Goal: Task Accomplishment & Management: Use online tool/utility

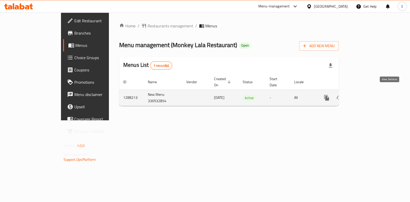
click at [366, 95] on icon "enhanced table" at bounding box center [363, 98] width 6 height 6
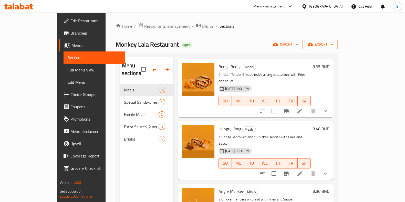
scroll to position [32, 0]
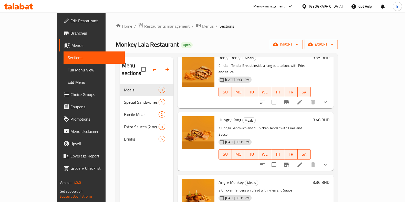
drag, startPoint x: 180, startPoint y: 81, endPoint x: 174, endPoint y: 73, distance: 10.2
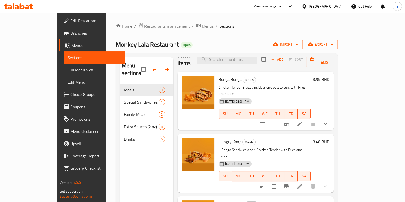
scroll to position [0, 0]
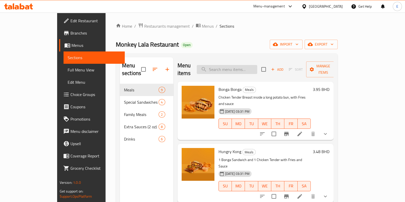
drag, startPoint x: 251, startPoint y: 66, endPoint x: 248, endPoint y: 65, distance: 2.6
click at [251, 66] on input "search" at bounding box center [227, 69] width 60 height 9
paste input "Jumbo Lala"
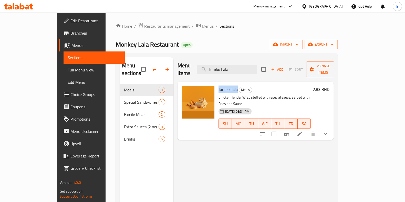
drag, startPoint x: 204, startPoint y: 85, endPoint x: 223, endPoint y: 85, distance: 19.2
click at [223, 86] on h6 "Jumbo Lala Meals" at bounding box center [264, 89] width 92 height 7
click at [215, 145] on div "Menu items Jumbo Lala Add Sort Manage items Jumbo Lala Meals Chicken Tender Wra…" at bounding box center [253, 158] width 160 height 202
drag, startPoint x: 254, startPoint y: 65, endPoint x: 209, endPoint y: 68, distance: 45.1
click at [209, 67] on div "Menu items Jumbo Lala Add Sort Manage items" at bounding box center [255, 69] width 156 height 24
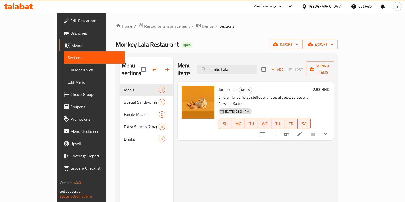
paste input "King Tacos"
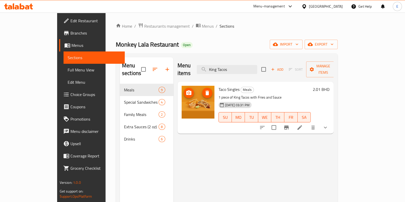
drag, startPoint x: 183, startPoint y: 104, endPoint x: 353, endPoint y: 133, distance: 172.4
click at [334, 137] on div "Menu items King Tacos Add Sort Manage items Taco Singles Meals 1 piece of King …" at bounding box center [253, 158] width 160 height 202
click at [328, 124] on icon "show more" at bounding box center [325, 127] width 6 height 6
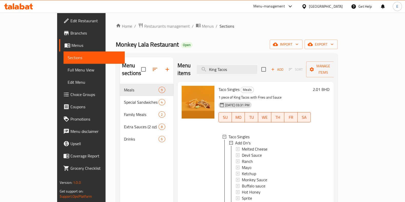
click at [334, 82] on div "Taco Singles Meals 1 piece of King Tacos with Fries and Sauce [DATE] 03:31 PM S…" at bounding box center [255, 161] width 156 height 158
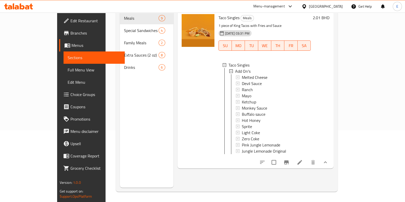
scroll to position [1, 0]
click at [289, 159] on icon "Branch-specific-item" at bounding box center [286, 162] width 6 height 6
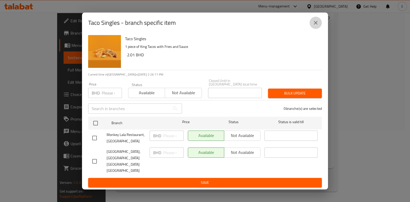
click at [317, 25] on icon "close" at bounding box center [315, 23] width 6 height 6
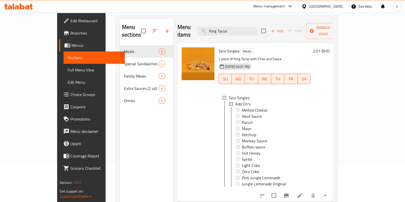
scroll to position [40, 0]
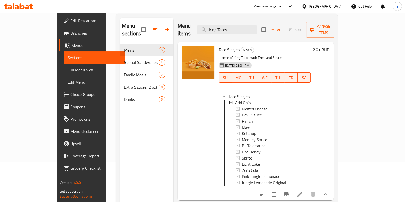
drag, startPoint x: 232, startPoint y: 26, endPoint x: 228, endPoint y: 17, distance: 9.7
click at [223, 25] on input "King Tacos" at bounding box center [227, 29] width 60 height 9
paste input "Bonga Bonga"
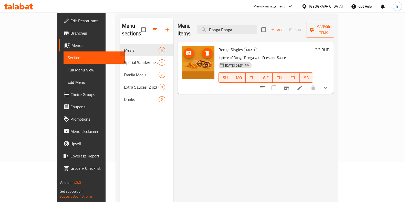
type input "Bonga Bonga"
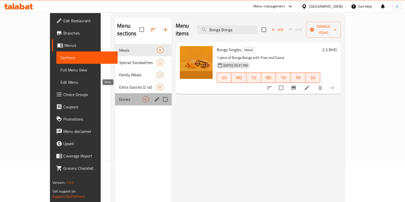
click at [119, 96] on span "Drinks" at bounding box center [130, 99] width 23 height 6
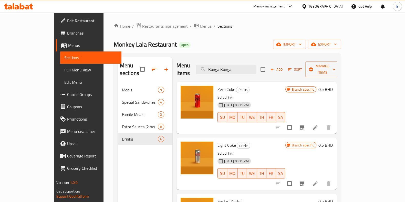
drag, startPoint x: 78, startPoint y: 54, endPoint x: 161, endPoint y: 57, distance: 82.7
drag, startPoint x: 161, startPoint y: 57, endPoint x: 159, endPoint y: 49, distance: 7.9
click at [159, 48] on div "Monkey Lala Restaurant Open import export" at bounding box center [227, 44] width 227 height 9
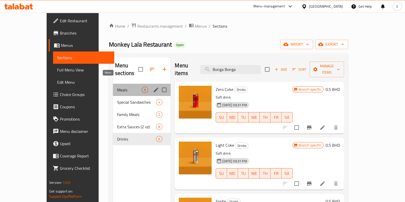
click at [117, 87] on span "Meals" at bounding box center [129, 90] width 25 height 6
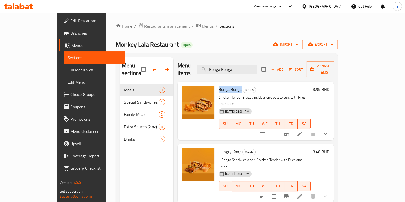
drag, startPoint x: 205, startPoint y: 83, endPoint x: 227, endPoint y: 84, distance: 21.8
click at [227, 86] on span "Bonga Bonga" at bounding box center [229, 90] width 23 height 8
click at [201, 66] on div "Menu items Bonga Bonga Add Sort Manage items" at bounding box center [255, 69] width 156 height 24
drag, startPoint x: 159, startPoint y: 54, endPoint x: 79, endPoint y: 53, distance: 79.9
drag, startPoint x: 79, startPoint y: 53, endPoint x: 75, endPoint y: 41, distance: 13.0
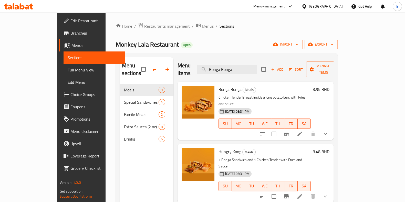
drag, startPoint x: 75, startPoint y: 41, endPoint x: 215, endPoint y: 40, distance: 140.5
click at [215, 40] on div "Monkey Lala Restaurant Open import export" at bounding box center [227, 44] width 222 height 9
drag, startPoint x: 202, startPoint y: 82, endPoint x: 227, endPoint y: 83, distance: 24.3
click at [227, 84] on div "Bonga Bonga Meals Chicken Tender Breast inside a long potato bun, with Fries an…" at bounding box center [264, 111] width 97 height 54
click at [296, 94] on p "Chicken Tender Breast inside a long potato bun, with Fries and sauce" at bounding box center [264, 100] width 92 height 13
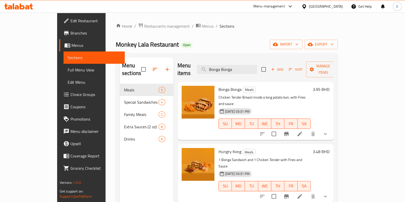
drag, startPoint x: 161, startPoint y: 54, endPoint x: 159, endPoint y: 45, distance: 8.8
click at [159, 45] on div "Monkey Lala Restaurant Open import export" at bounding box center [227, 44] width 222 height 9
drag, startPoint x: 203, startPoint y: 83, endPoint x: 225, endPoint y: 95, distance: 25.0
click at [227, 85] on div "Bonga Bonga Meals Chicken Tender Breast inside a long potato bun, with Fries an…" at bounding box center [264, 111] width 97 height 54
copy span "Bonga Bonga"
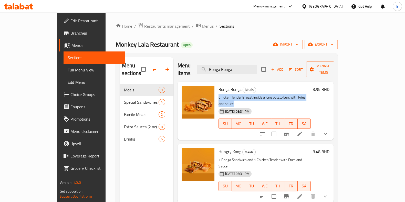
drag, startPoint x: 271, startPoint y: 91, endPoint x: 204, endPoint y: 89, distance: 67.6
click at [218, 94] on p "Chicken Tender Breast inside a long potato bun, with Fries and sauce" at bounding box center [264, 100] width 92 height 13
copy p "Chicken Tender Breast inside a long potato bun, with Fries and sauce"
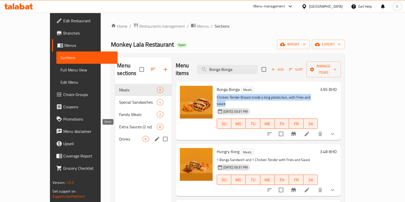
drag, startPoint x: 105, startPoint y: 130, endPoint x: 85, endPoint y: 133, distance: 20.2
click at [119, 136] on span "Drinks" at bounding box center [130, 139] width 23 height 6
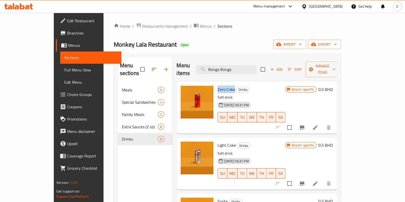
drag, startPoint x: 205, startPoint y: 81, endPoint x: 220, endPoint y: 84, distance: 16.1
click at [220, 86] on span "Zero Coke" at bounding box center [225, 90] width 17 height 8
copy span "Zero Coke"
drag, startPoint x: 204, startPoint y: 137, endPoint x: 221, endPoint y: 142, distance: 17.7
click at [221, 142] on div "Light Coke Drinks Soft drink [DATE] 03:31 PM SU MO TU WE TH FR SA" at bounding box center [251, 164] width 72 height 48
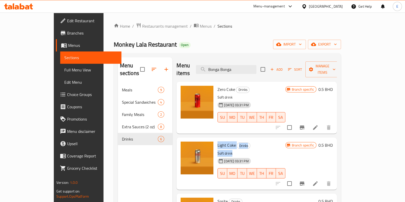
click at [220, 141] on span "Light Coke" at bounding box center [226, 145] width 18 height 8
drag, startPoint x: 204, startPoint y: 137, endPoint x: 221, endPoint y: 142, distance: 17.9
click at [221, 140] on div "Light Coke Drinks Soft drink [DATE] 03:31 PM SU MO TU WE TH FR SA" at bounding box center [251, 164] width 72 height 48
copy span "Light Coke"
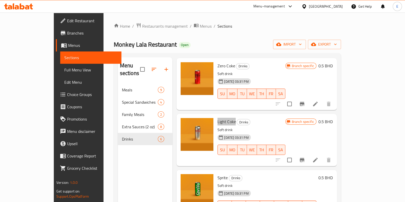
scroll to position [32, 0]
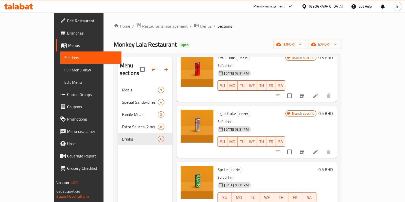
click at [217, 166] on span "Sprite" at bounding box center [222, 170] width 10 height 8
copy span "Sprite"
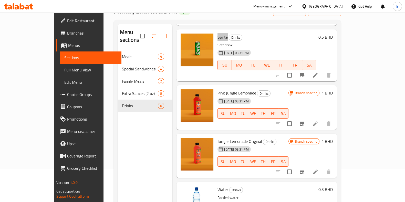
scroll to position [72, 0]
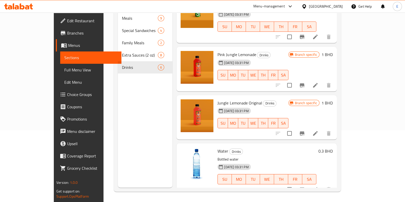
click at [217, 147] on span "Water" at bounding box center [222, 151] width 11 height 8
copy h6 "Water"
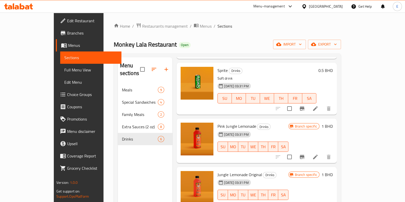
scroll to position [67, 0]
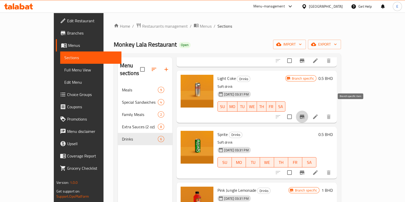
click at [308, 111] on button "Branch-specific-item" at bounding box center [302, 117] width 12 height 12
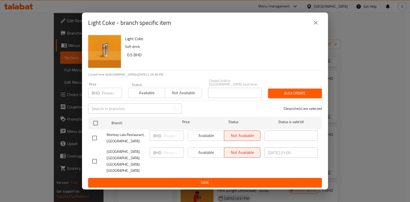
click at [313, 26] on icon "close" at bounding box center [315, 23] width 6 height 6
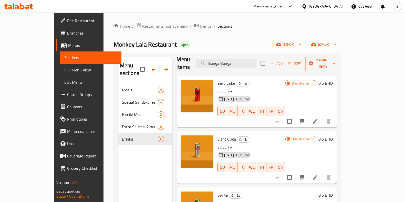
scroll to position [0, 0]
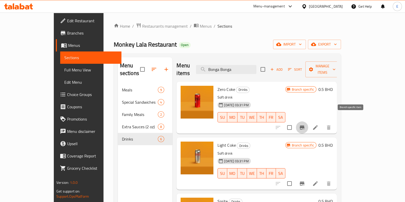
click at [305, 124] on icon "Branch-specific-item" at bounding box center [302, 127] width 6 height 6
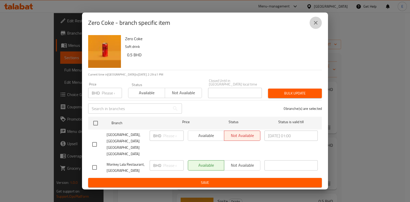
drag, startPoint x: 319, startPoint y: 27, endPoint x: 320, endPoint y: 30, distance: 3.0
click at [319, 27] on button "close" at bounding box center [315, 23] width 12 height 12
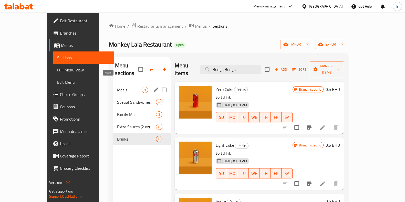
click at [117, 87] on span "Meals" at bounding box center [129, 90] width 25 height 6
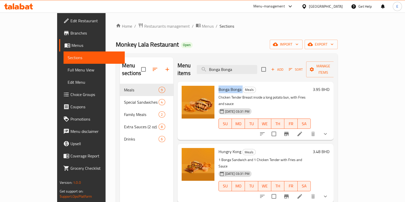
drag, startPoint x: 202, startPoint y: 81, endPoint x: 227, endPoint y: 81, distance: 25.1
click at [227, 84] on div "Bonga Bonga Meals Chicken Tender Breast inside a long potato bun, with Fries an…" at bounding box center [264, 111] width 97 height 54
click at [289, 132] on icon "Branch-specific-item" at bounding box center [286, 134] width 5 height 4
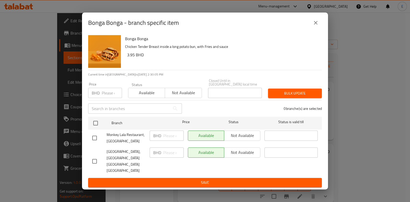
click at [316, 26] on icon "close" at bounding box center [315, 23] width 6 height 6
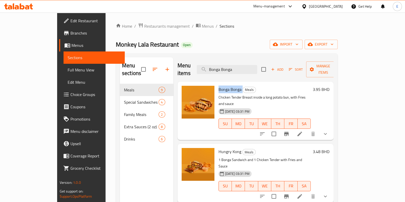
copy h6 "Bonga Bonga"
click at [216, 146] on div "Hungry Kong Meals 1 Bonga Sandwich and 1 Chicken Tender with Fries and Sauce [D…" at bounding box center [264, 173] width 97 height 54
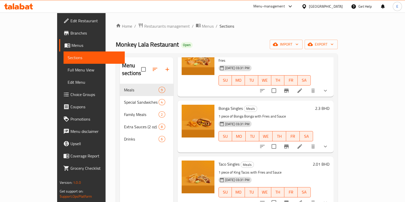
scroll to position [224, 0]
drag, startPoint x: 203, startPoint y: 81, endPoint x: 216, endPoint y: 89, distance: 14.9
click at [226, 103] on div "Bonga Singles Meals 1 piece of Bonga Bonga with Fries and Sauce [DATE] 03:31 PM…" at bounding box center [265, 127] width 99 height 48
drag, startPoint x: 205, startPoint y: 89, endPoint x: 215, endPoint y: 88, distance: 9.2
click at [218, 113] on p "1 piece of Bonga Bonga with Fries and Sauce" at bounding box center [265, 116] width 95 height 6
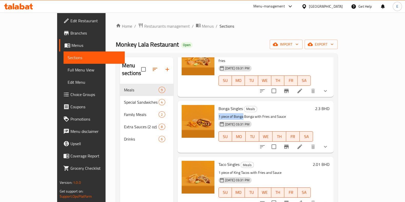
drag, startPoint x: 204, startPoint y: 90, endPoint x: 227, endPoint y: 91, distance: 23.6
click at [228, 113] on p "1 piece of Bonga Bonga with Fries and Sauce" at bounding box center [265, 116] width 95 height 6
copy p "1 piece of Bonga"
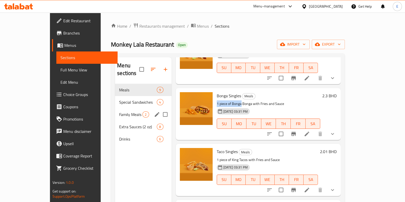
click at [115, 108] on div "Family Meals 2" at bounding box center [143, 114] width 56 height 12
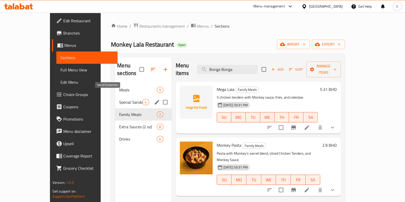
click at [119, 99] on span "Special Sandwiches" at bounding box center [130, 102] width 23 height 6
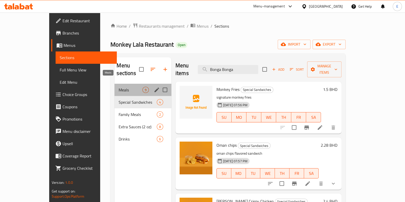
click at [119, 87] on span "Meals" at bounding box center [131, 90] width 24 height 6
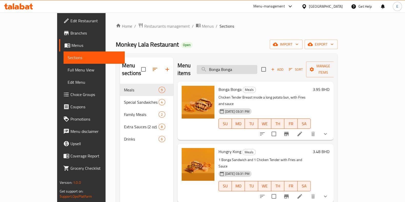
click at [256, 68] on input "Bonga Bonga" at bounding box center [227, 69] width 60 height 9
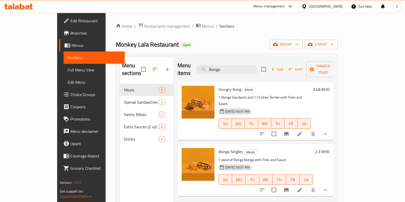
click at [289, 187] on icon "Branch-specific-item" at bounding box center [286, 190] width 6 height 6
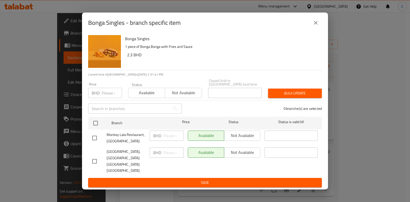
click at [317, 25] on icon "close" at bounding box center [315, 23] width 6 height 6
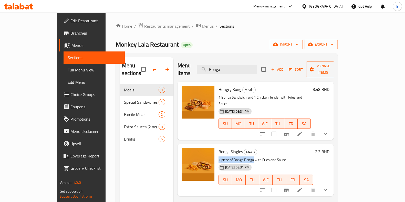
drag, startPoint x: 203, startPoint y: 145, endPoint x: 239, endPoint y: 147, distance: 36.4
click at [239, 147] on div "Bonga Singles Meals 1 piece of Bonga Bonga with Fries and Sauce [DATE] 03:31 PM…" at bounding box center [265, 170] width 99 height 48
copy p "1 piece of Bonga Bonga"
drag, startPoint x: 243, startPoint y: 66, endPoint x: 190, endPoint y: 81, distance: 55.0
click at [200, 73] on div "Menu items Bonga Add Sort Manage items" at bounding box center [255, 69] width 156 height 24
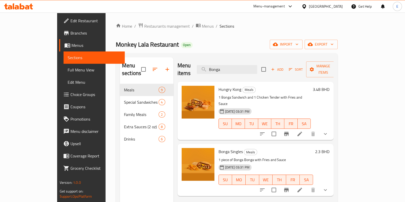
paste input "Jumbo Lala"
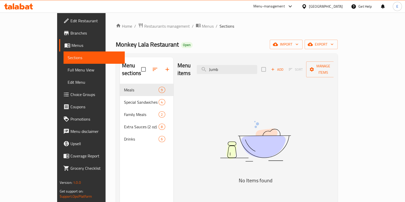
type input "Jum"
drag, startPoint x: 219, startPoint y: 70, endPoint x: 192, endPoint y: 84, distance: 30.4
click at [206, 73] on div "Menu items Jum Add Sort Manage items" at bounding box center [255, 69] width 156 height 24
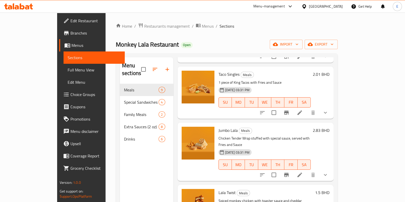
scroll to position [32, 0]
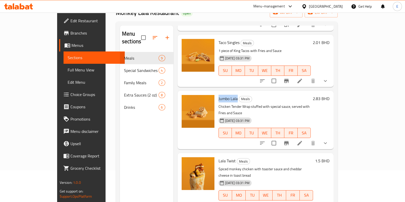
drag, startPoint x: 203, startPoint y: 71, endPoint x: 222, endPoint y: 74, distance: 19.2
click at [222, 93] on div "Jumbo Lala Meals Chicken Tender Wrap stuffed with special sauce, served with Fr…" at bounding box center [264, 120] width 97 height 54
copy span "Jumbo Lala"
click at [292, 137] on button "Branch-specific-item" at bounding box center [286, 143] width 12 height 12
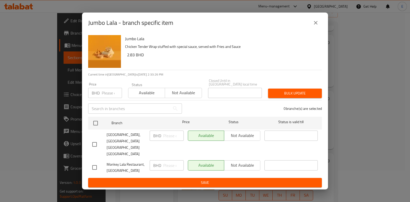
click at [317, 26] on icon "close" at bounding box center [315, 23] width 6 height 6
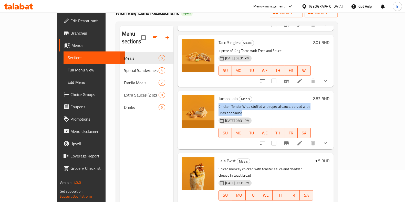
drag, startPoint x: 203, startPoint y: 78, endPoint x: 324, endPoint y: 82, distance: 120.9
click at [313, 93] on div "Jumbo Lala Meals Chicken Tender Wrap stuffed with special sauce, served with Fr…" at bounding box center [264, 120] width 97 height 54
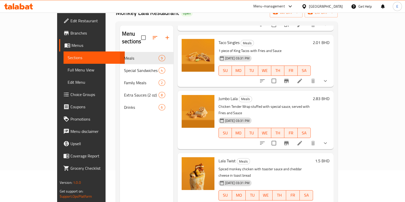
click at [200, 113] on div at bounding box center [197, 120] width 37 height 54
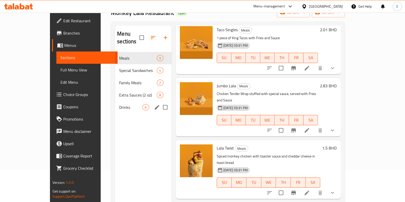
click at [119, 104] on span "Drinks" at bounding box center [130, 107] width 23 height 6
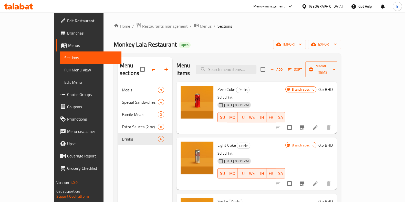
click at [142, 26] on span "Restaurants management" at bounding box center [165, 26] width 46 height 6
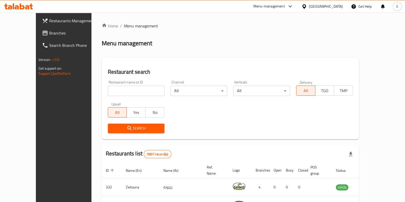
click at [108, 92] on input "search" at bounding box center [136, 91] width 57 height 10
paste input "The scale"
type input "The scale"
click button "Search" at bounding box center [136, 128] width 57 height 9
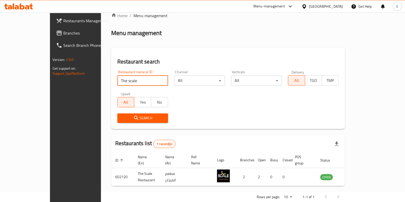
scroll to position [16, 0]
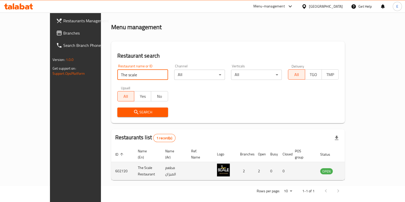
click at [353, 168] on icon "enhanced table" at bounding box center [350, 171] width 6 height 6
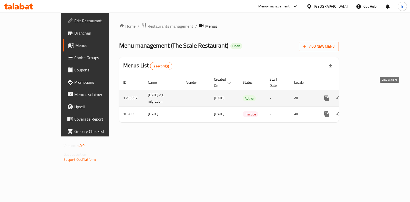
click at [369, 92] on link "enhanced table" at bounding box center [363, 98] width 12 height 12
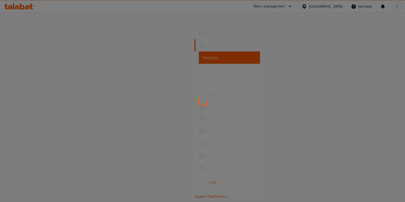
drag, startPoint x: 1, startPoint y: 1, endPoint x: 147, endPoint y: 6, distance: 145.7
click at [147, 6] on div "Menu-management [GEOGRAPHIC_DATA] Get Help E" at bounding box center [202, 6] width 405 height 12
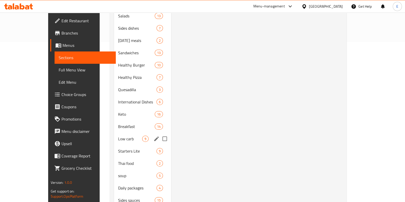
scroll to position [210, 0]
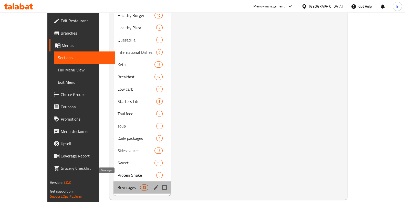
click at [118, 184] on span "Beverages" at bounding box center [129, 187] width 23 height 6
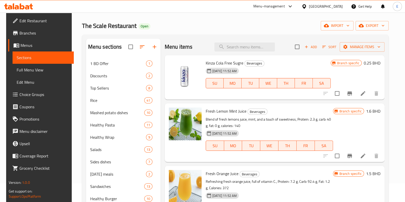
scroll to position [18, 0]
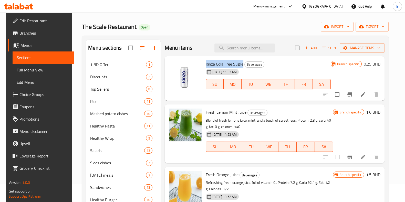
drag, startPoint x: 205, startPoint y: 64, endPoint x: 241, endPoint y: 67, distance: 36.2
click at [240, 67] on span "Kinza Cola Free Sugre" at bounding box center [225, 64] width 38 height 8
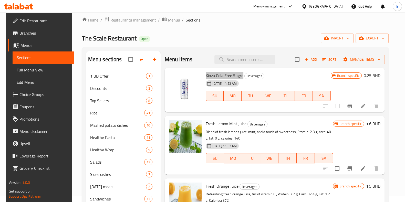
scroll to position [0, 0]
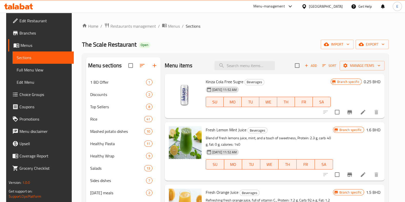
drag, startPoint x: 71, startPoint y: 35, endPoint x: 163, endPoint y: 52, distance: 92.6
drag, startPoint x: 163, startPoint y: 52, endPoint x: 156, endPoint y: 47, distance: 8.0
click at [156, 47] on div "The Scale Restaurant Open import export" at bounding box center [235, 44] width 306 height 9
drag, startPoint x: 203, startPoint y: 81, endPoint x: 240, endPoint y: 84, distance: 37.0
click at [240, 84] on div "Kinza Cola Free Sugre Beverages [DATE] 11:52 AM SU MO TU WE TH FR SA" at bounding box center [268, 96] width 129 height 40
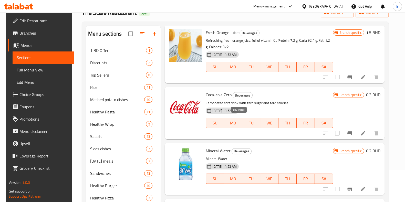
scroll to position [160, 0]
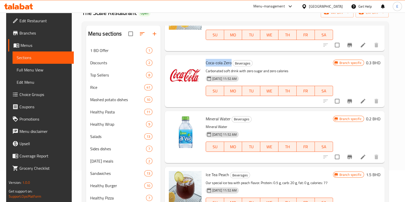
drag, startPoint x: 204, startPoint y: 62, endPoint x: 246, endPoint y: 65, distance: 42.3
click at [228, 63] on div "Coca-cola Zero Beverages Carbonated soft drink with zero sugar and zero calorie…" at bounding box center [269, 81] width 131 height 48
drag, startPoint x: 204, startPoint y: 117, endPoint x: 227, endPoint y: 121, distance: 23.3
click at [227, 120] on span "Mineral Water" at bounding box center [218, 119] width 25 height 8
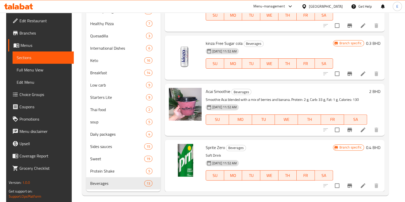
scroll to position [210, 0]
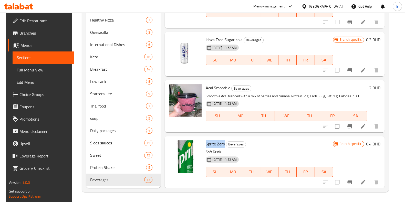
drag, startPoint x: 204, startPoint y: 143, endPoint x: 228, endPoint y: 148, distance: 25.2
click at [221, 144] on div "Sprite Zero Beverages Soft Drink [DATE] 11:52 AM SU MO TU WE TH FR SA" at bounding box center [269, 162] width 131 height 48
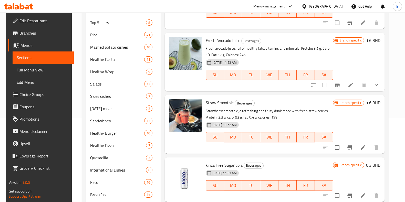
scroll to position [192, 0]
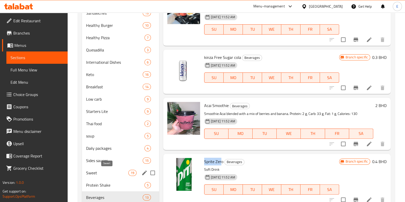
click at [109, 172] on span "Sweet" at bounding box center [107, 173] width 42 height 6
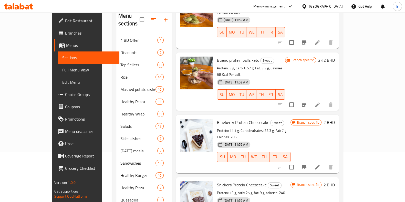
scroll to position [480, 0]
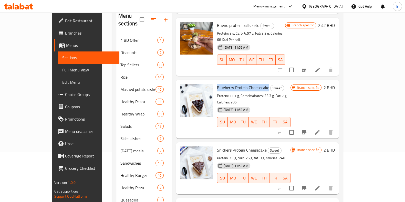
drag, startPoint x: 202, startPoint y: 45, endPoint x: 255, endPoint y: 49, distance: 53.2
click at [255, 82] on div "Blueberry Protein Cheesecake Sweet Protein: 11.1 g, Carbohydrates: 23.3 g, Fat:…" at bounding box center [253, 109] width 77 height 54
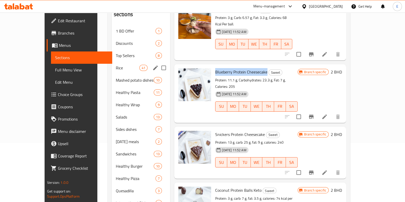
scroll to position [50, 0]
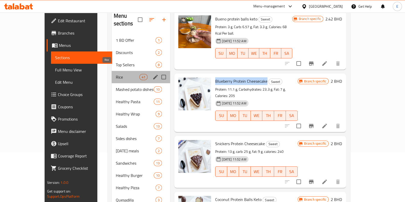
click at [116, 74] on span "Rice" at bounding box center [128, 77] width 24 height 6
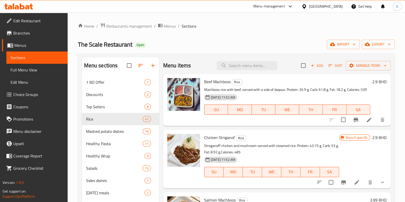
click at [232, 70] on div "Menu items Add Sort Manage items" at bounding box center [276, 65] width 227 height 17
click at [237, 60] on div "Menu items Add Sort Manage items" at bounding box center [276, 65] width 227 height 17
click at [239, 63] on input "search" at bounding box center [247, 65] width 60 height 9
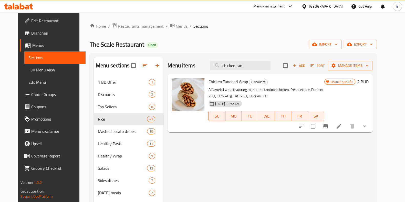
drag, startPoint x: 255, startPoint y: 64, endPoint x: 190, endPoint y: 64, distance: 64.8
click at [190, 64] on div "Menu items chicken tan Add Sort Manage items" at bounding box center [269, 65] width 205 height 17
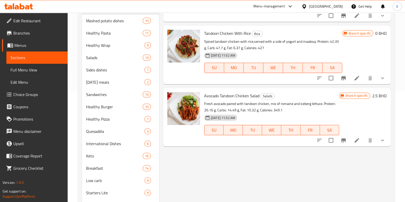
scroll to position [96, 0]
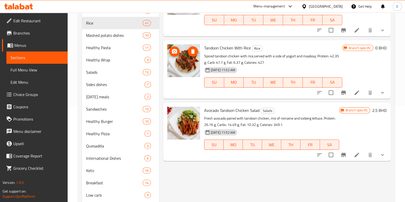
type input "tand"
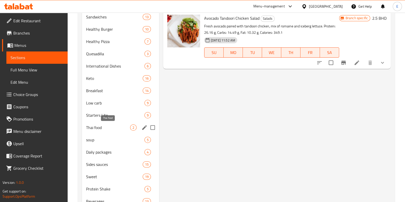
scroll to position [210, 0]
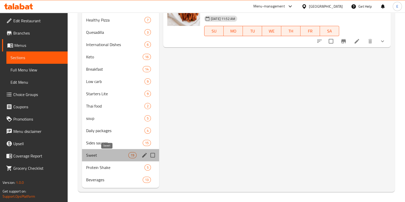
click at [105, 153] on span "Sweet" at bounding box center [107, 155] width 42 height 6
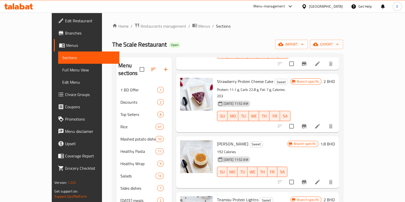
scroll to position [32, 0]
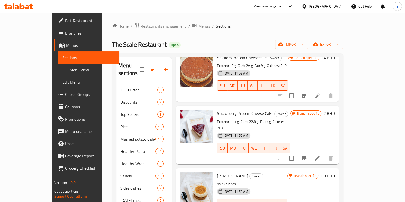
drag, startPoint x: 71, startPoint y: 7, endPoint x: 158, endPoint y: 3, distance: 87.1
drag, startPoint x: 158, startPoint y: 3, endPoint x: 130, endPoint y: 10, distance: 29.5
click at [130, 10] on div "Menu-management [GEOGRAPHIC_DATA] Get Help E" at bounding box center [202, 6] width 405 height 12
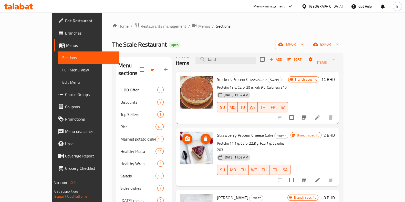
scroll to position [0, 0]
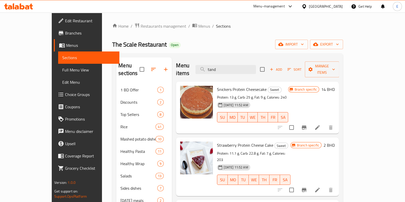
drag, startPoint x: 159, startPoint y: 57, endPoint x: 201, endPoint y: 54, distance: 42.0
drag, startPoint x: 201, startPoint y: 54, endPoint x: 180, endPoint y: 54, distance: 21.0
drag, startPoint x: 161, startPoint y: 56, endPoint x: 159, endPoint y: 49, distance: 7.0
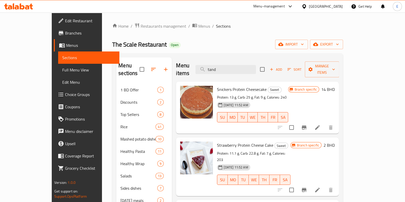
click at [159, 49] on div "The Scale Restaurant Open import export" at bounding box center [227, 44] width 231 height 9
click at [141, 24] on span "Restaurants management" at bounding box center [164, 26] width 46 height 6
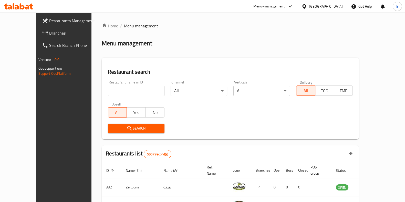
click at [103, 92] on div "Home / Menu management Menu management Restaurant search Restaurant name or ID …" at bounding box center [230, 187] width 257 height 328
click at [108, 90] on input "search" at bounding box center [136, 91] width 57 height 10
paste input "Club Sandwich"
click button "Search" at bounding box center [136, 128] width 57 height 9
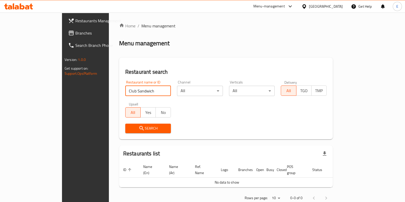
drag, startPoint x: 122, startPoint y: 94, endPoint x: -30, endPoint y: 109, distance: 153.3
click at [0, 109] on html "​ Menu-management [GEOGRAPHIC_DATA] Get Help E Restaurants Management Branches …" at bounding box center [202, 101] width 405 height 202
type input "LAYALI ALJABRIYA"
click button "Search" at bounding box center [148, 128] width 46 height 9
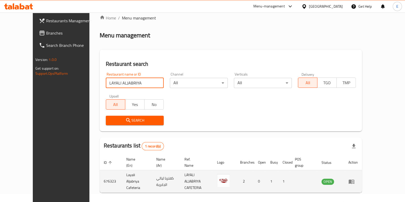
scroll to position [22, 0]
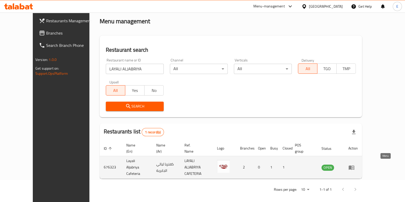
click at [354, 164] on icon "enhanced table" at bounding box center [351, 167] width 6 height 6
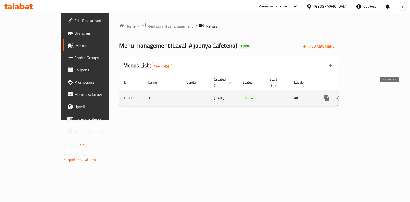
click at [366, 95] on icon "enhanced table" at bounding box center [363, 98] width 6 height 6
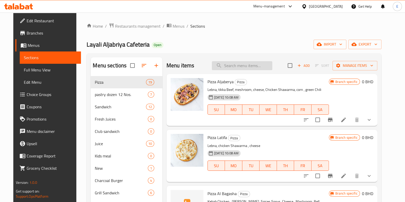
click at [241, 70] on input "search" at bounding box center [242, 65] width 60 height 9
paste input "Club Sandwich"
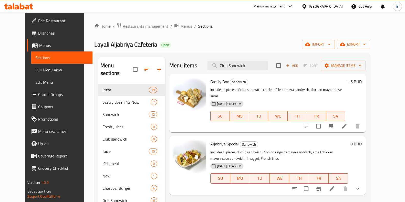
drag, startPoint x: 238, startPoint y: 65, endPoint x: 259, endPoint y: 77, distance: 24.1
click at [269, 71] on div "Menu items Club Sandwich Add Sort Manage items" at bounding box center [267, 65] width 196 height 17
type input "C"
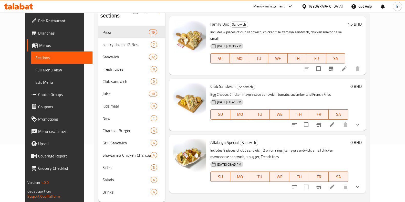
scroll to position [64, 0]
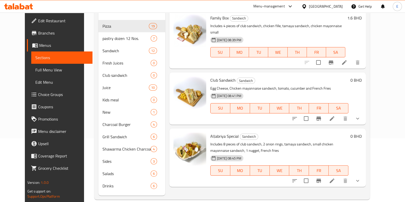
type input "club"
click at [364, 115] on button "show more" at bounding box center [357, 118] width 12 height 12
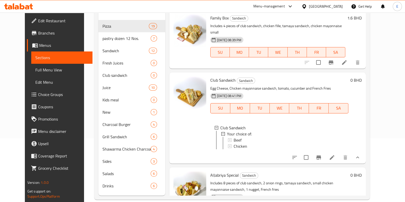
click at [322, 158] on icon "Branch-specific-item" at bounding box center [318, 157] width 6 height 6
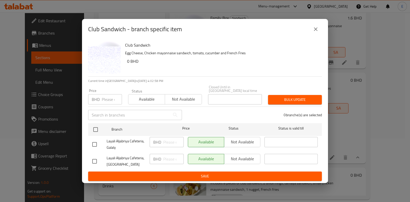
click at [316, 35] on button "close" at bounding box center [315, 29] width 12 height 12
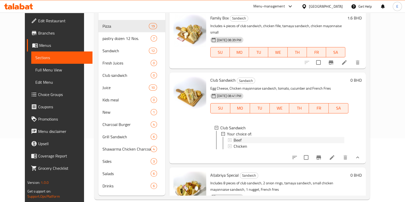
click at [237, 137] on div "Beef" at bounding box center [288, 140] width 111 height 6
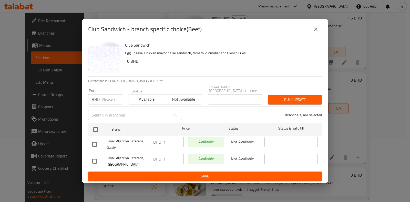
click at [316, 32] on icon "close" at bounding box center [315, 29] width 6 height 6
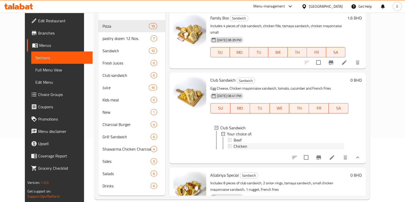
click at [233, 143] on span "Chicken" at bounding box center [240, 146] width 14 height 6
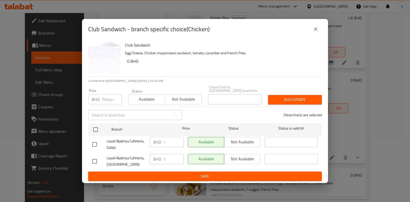
click at [318, 30] on icon "close" at bounding box center [315, 29] width 6 height 6
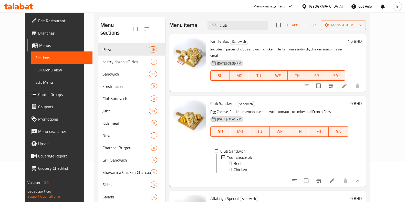
scroll to position [0, 0]
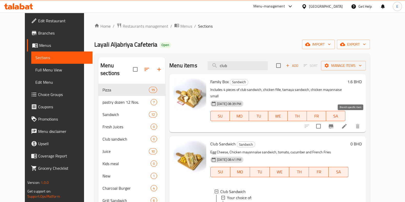
click at [334, 123] on icon "Branch-specific-item" at bounding box center [331, 126] width 6 height 6
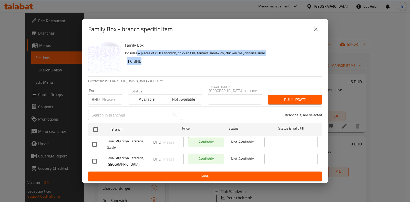
drag, startPoint x: 137, startPoint y: 55, endPoint x: 276, endPoint y: 58, distance: 139.0
click at [276, 58] on div "Family Box Includes 4 pieces of club sandwich, chicken fille, tamaya sandwich, …" at bounding box center [221, 57] width 197 height 37
click at [276, 56] on p "Includes 4 pieces of club sandwich, chicken fille, tamaya sandwich, chicken may…" at bounding box center [221, 53] width 193 height 6
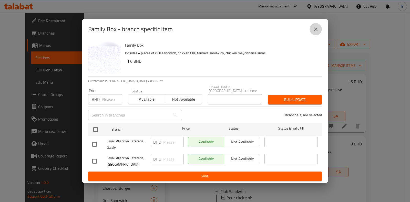
click at [319, 28] on button "close" at bounding box center [315, 29] width 12 height 12
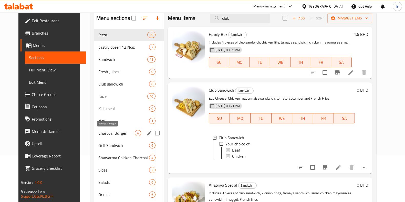
scroll to position [72, 0]
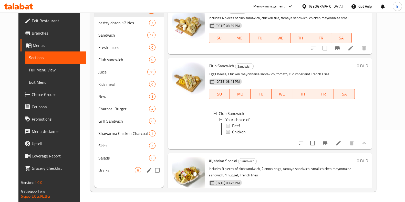
click at [100, 170] on span "Drinks" at bounding box center [116, 170] width 36 height 6
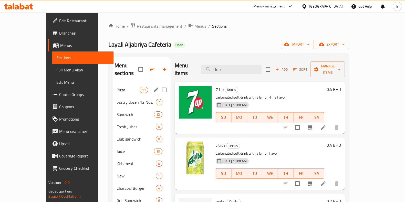
scroll to position [72, 0]
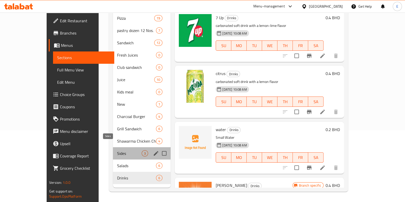
click at [117, 150] on span "Sides" at bounding box center [129, 153] width 25 height 6
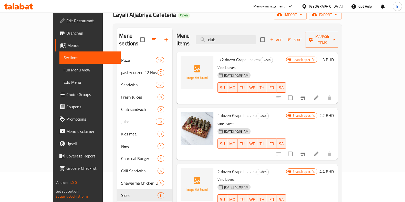
scroll to position [40, 0]
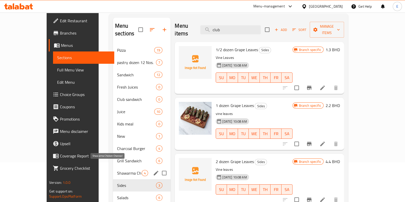
click at [117, 170] on span "Shawarma Chicken Charcoal" at bounding box center [129, 173] width 25 height 6
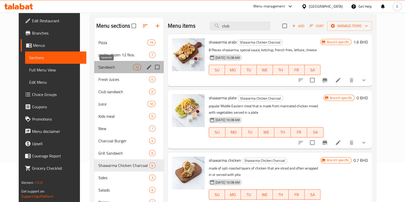
click at [100, 64] on span "Sandwich" at bounding box center [115, 67] width 35 height 6
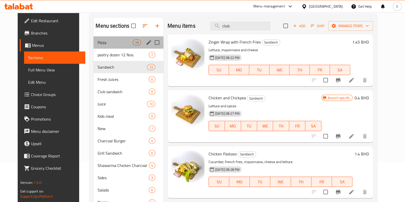
click at [104, 39] on div "Pizza 19" at bounding box center [128, 42] width 70 height 12
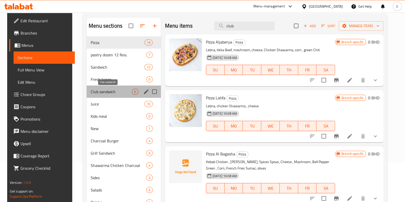
click at [105, 91] on span "Club sandwich" at bounding box center [111, 92] width 41 height 6
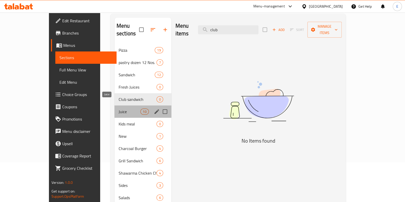
click at [119, 109] on span "Juice" at bounding box center [130, 112] width 22 height 6
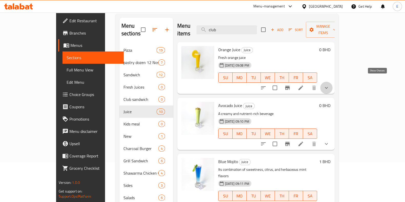
click at [329, 85] on icon "show more" at bounding box center [326, 88] width 6 height 6
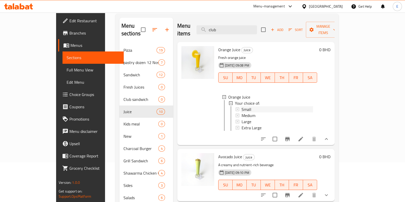
click at [241, 106] on span "Small" at bounding box center [246, 109] width 10 height 6
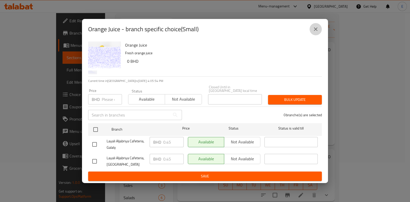
click at [317, 31] on icon "close" at bounding box center [315, 29] width 6 height 6
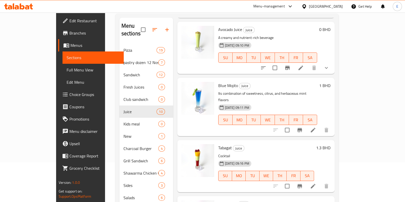
scroll to position [128, 0]
click at [329, 66] on icon "show more" at bounding box center [326, 67] width 6 height 6
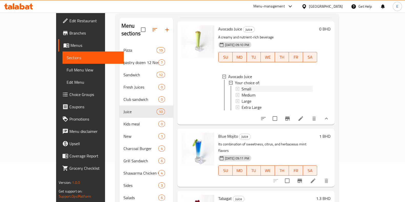
click at [241, 86] on span "Small" at bounding box center [246, 89] width 10 height 6
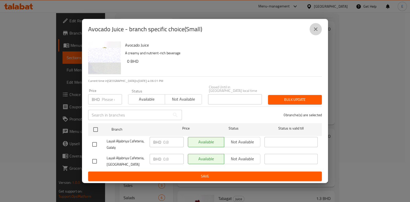
click at [317, 31] on icon "close" at bounding box center [315, 29] width 6 height 6
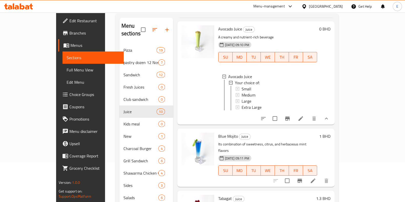
drag, startPoint x: 79, startPoint y: 97, endPoint x: 72, endPoint y: 89, distance: 10.2
click at [105, 89] on div "Home / Restaurants management / Menus / Sections Layali Aljabriya Cafeteria Ope…" at bounding box center [227, 103] width 244 height 261
drag, startPoint x: 78, startPoint y: 16, endPoint x: 79, endPoint y: 6, distance: 9.6
drag, startPoint x: 79, startPoint y: 6, endPoint x: 69, endPoint y: 5, distance: 10.1
click at [69, 5] on div "Menu-management [GEOGRAPHIC_DATA] Get Help E" at bounding box center [202, 6] width 405 height 12
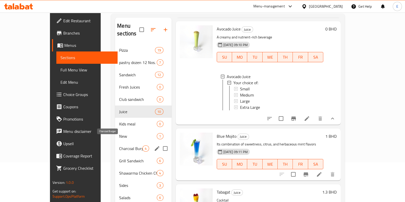
click at [119, 145] on span "Charcoal Burger" at bounding box center [130, 148] width 23 height 6
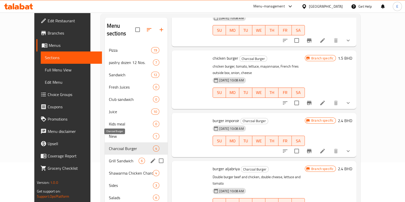
scroll to position [27, 0]
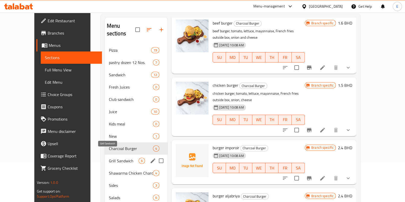
click at [109, 158] on span "Grill Sandwich" at bounding box center [124, 161] width 30 height 6
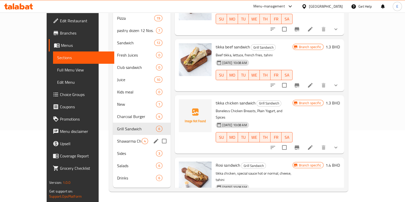
scroll to position [7, 0]
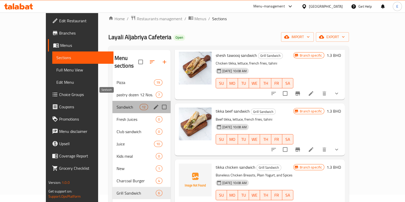
click at [116, 104] on span "Sandwich" at bounding box center [127, 107] width 23 height 6
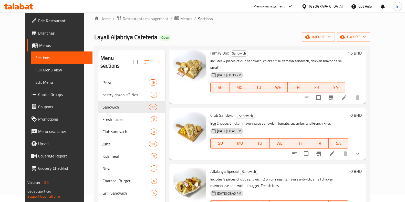
scroll to position [384, 0]
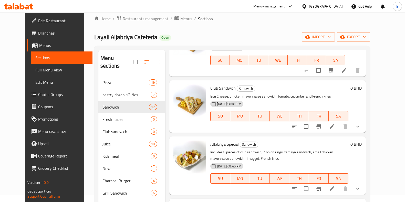
click at [321, 124] on icon "Branch-specific-item" at bounding box center [318, 126] width 5 height 4
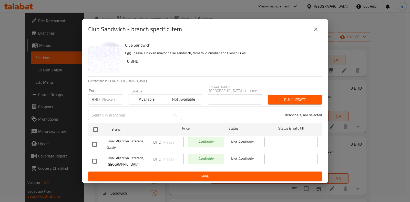
click at [315, 32] on icon "close" at bounding box center [315, 29] width 6 height 6
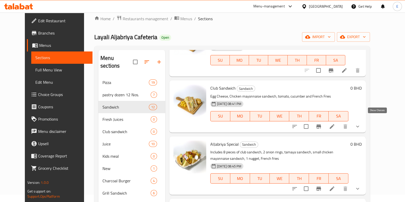
click at [360, 123] on icon "show more" at bounding box center [357, 126] width 6 height 6
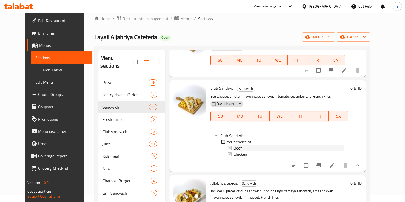
click at [233, 145] on span "Beef" at bounding box center [237, 148] width 8 height 6
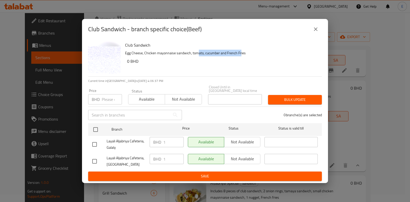
drag, startPoint x: 197, startPoint y: 54, endPoint x: 240, endPoint y: 54, distance: 43.3
click at [240, 54] on p "Egg Cheese, Chicken mayonnaise sandwich, tomato, cucumber and French Fries" at bounding box center [221, 53] width 193 height 6
drag, startPoint x: 241, startPoint y: 54, endPoint x: 241, endPoint y: 57, distance: 3.3
click at [241, 54] on p "Egg Cheese, Chicken mayonnaise sandwich, tomato, cucumber and French Fries" at bounding box center [221, 53] width 193 height 6
click at [314, 29] on icon "close" at bounding box center [315, 29] width 6 height 6
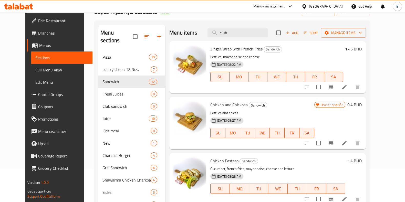
scroll to position [0, 0]
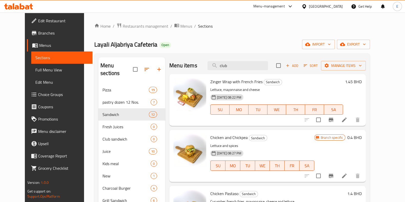
drag, startPoint x: 160, startPoint y: 52, endPoint x: 159, endPoint y: 43, distance: 9.0
drag, startPoint x: 159, startPoint y: 43, endPoint x: 157, endPoint y: 37, distance: 6.4
drag, startPoint x: 156, startPoint y: 35, endPoint x: 76, endPoint y: 36, distance: 79.4
drag, startPoint x: 76, startPoint y: 36, endPoint x: 223, endPoint y: 44, distance: 146.9
click at [223, 44] on div "Layali Aljabriya Cafeteria Open import export" at bounding box center [231, 44] width 275 height 9
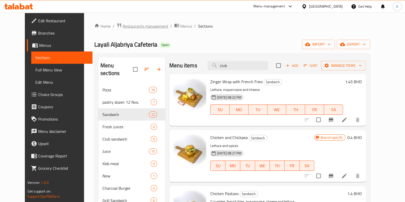
click at [144, 28] on span "Restaurants management" at bounding box center [146, 26] width 46 height 6
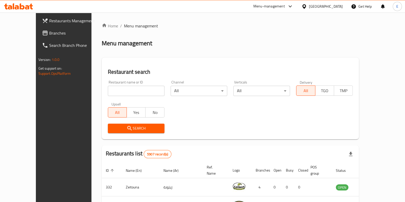
click at [119, 88] on div "Home / Menu management Menu management Restaurant search Restaurant name or ID …" at bounding box center [230, 187] width 257 height 328
click at [118, 89] on input "search" at bounding box center [136, 91] width 57 height 10
paste input "Taco Muchachos"
type input "Taco Muchachos"
click button "Search" at bounding box center [136, 128] width 57 height 9
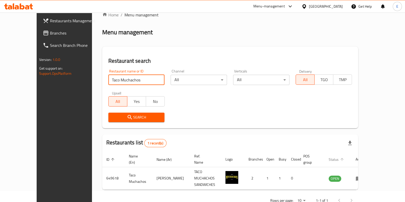
scroll to position [16, 0]
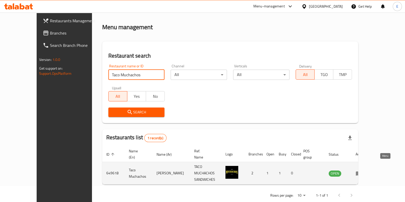
click at [361, 170] on icon "enhanced table" at bounding box center [358, 173] width 6 height 6
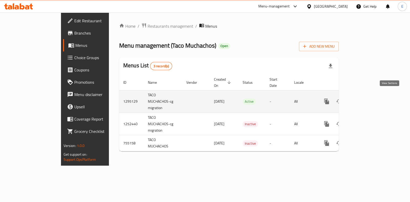
click at [366, 98] on icon "enhanced table" at bounding box center [363, 101] width 6 height 6
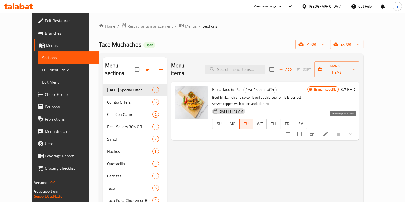
click at [315, 131] on icon "Branch-specific-item" at bounding box center [312, 134] width 6 height 6
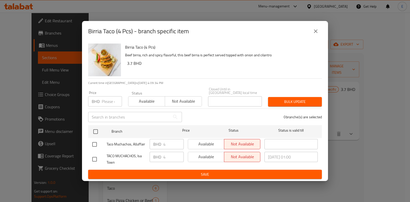
click at [317, 39] on div "Birria Taco (4 Pcs) - branch specific item" at bounding box center [205, 31] width 246 height 20
click at [315, 34] on icon "close" at bounding box center [315, 31] width 6 height 6
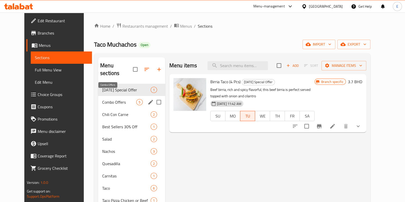
click at [106, 99] on span "Combo Offers" at bounding box center [119, 102] width 34 height 6
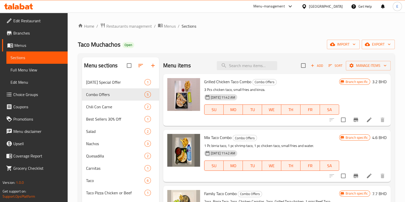
click at [232, 70] on div "Menu items Add Sort Manage items" at bounding box center [276, 65] width 227 height 17
click at [232, 67] on input "search" at bounding box center [247, 65] width 60 height 9
paste input "Birria Taco"
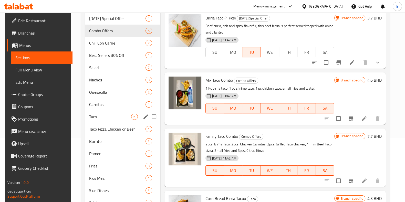
scroll to position [87, 0]
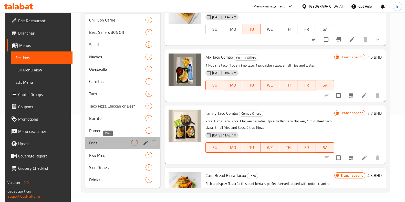
click at [107, 144] on span "Fries" at bounding box center [110, 143] width 42 height 6
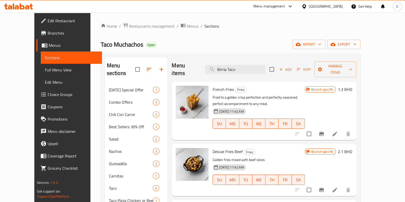
drag, startPoint x: 163, startPoint y: 62, endPoint x: 162, endPoint y: 59, distance: 2.6
drag, startPoint x: 162, startPoint y: 59, endPoint x: 164, endPoint y: 49, distance: 10.6
drag, startPoint x: 164, startPoint y: 49, endPoint x: 159, endPoint y: 48, distance: 4.2
drag, startPoint x: 159, startPoint y: 48, endPoint x: 147, endPoint y: 44, distance: 13.3
click at [147, 44] on div "Taco Muchachos Open import export" at bounding box center [231, 44] width 260 height 9
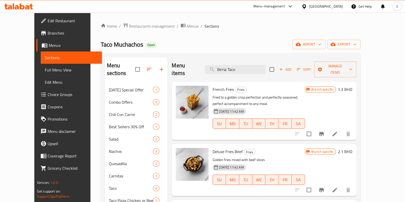
drag, startPoint x: 76, startPoint y: 40, endPoint x: 189, endPoint y: 47, distance: 114.1
click at [189, 47] on div "Taco Muchachos Open import export" at bounding box center [231, 44] width 260 height 9
drag, startPoint x: 164, startPoint y: 59, endPoint x: 160, endPoint y: 57, distance: 4.6
drag, startPoint x: 160, startPoint y: 57, endPoint x: 163, endPoint y: 48, distance: 9.4
click at [163, 48] on div "Taco Muchachos Open import export" at bounding box center [231, 44] width 260 height 9
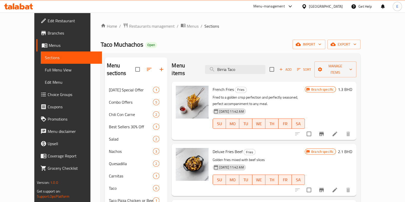
drag, startPoint x: 162, startPoint y: 55, endPoint x: 159, endPoint y: 50, distance: 4.9
click at [159, 50] on div "Home / Restaurants management / Menus / Sections Taco Muchachos Open import exp…" at bounding box center [231, 155] width 260 height 264
drag, startPoint x: 74, startPoint y: 41, endPoint x: 74, endPoint y: 39, distance: 2.6
drag, startPoint x: 74, startPoint y: 39, endPoint x: 72, endPoint y: 15, distance: 24.4
drag, startPoint x: 72, startPoint y: 15, endPoint x: 105, endPoint y: 7, distance: 33.9
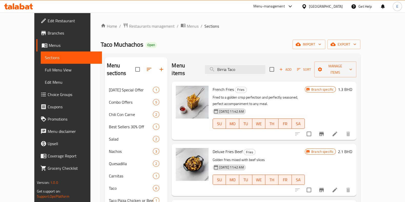
click at [105, 7] on div "Menu-management [GEOGRAPHIC_DATA] Get Help E" at bounding box center [202, 6] width 405 height 12
drag, startPoint x: 0, startPoint y: 0, endPoint x: 75, endPoint y: 19, distance: 77.6
drag, startPoint x: 75, startPoint y: 19, endPoint x: 152, endPoint y: 16, distance: 76.6
drag, startPoint x: 152, startPoint y: 16, endPoint x: 135, endPoint y: 17, distance: 16.9
click at [135, 17] on div "Home / Restaurants management / Menus / Sections Taco Muchachos Open import exp…" at bounding box center [230, 155] width 280 height 284
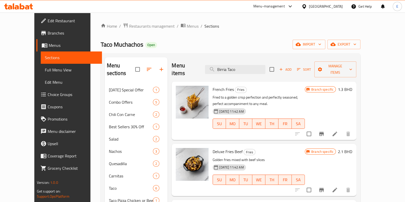
click at [169, 51] on div "Home / Restaurants management / Menus / Sections Taco Muchachos Open import exp…" at bounding box center [231, 155] width 260 height 264
drag, startPoint x: 137, startPoint y: 52, endPoint x: 150, endPoint y: 46, distance: 14.1
click at [150, 46] on div "Home / Restaurants management / Menus / Sections Taco Muchachos Open import exp…" at bounding box center [231, 155] width 260 height 264
click at [150, 46] on div "Taco Muchachos Open import export" at bounding box center [231, 44] width 260 height 9
drag, startPoint x: 163, startPoint y: 56, endPoint x: 159, endPoint y: 52, distance: 5.4
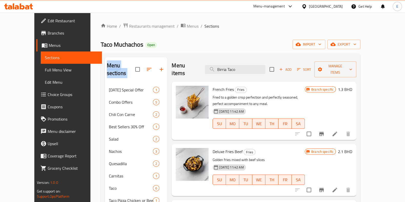
click at [159, 52] on div "Home / Restaurants management / Menus / Sections Taco Muchachos Open import exp…" at bounding box center [231, 155] width 260 height 264
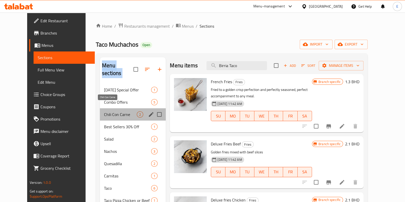
click at [110, 111] on span "Chili Con Carne" at bounding box center [120, 114] width 33 height 6
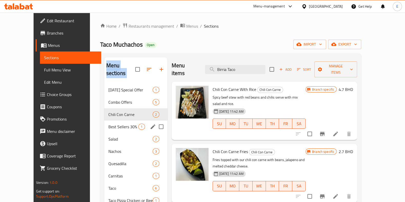
click at [108, 124] on span "Best Sellers 30% Off" at bounding box center [123, 127] width 30 height 6
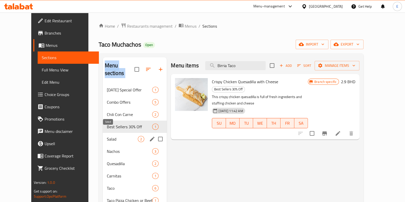
click at [107, 136] on span "Salad" at bounding box center [122, 139] width 31 height 6
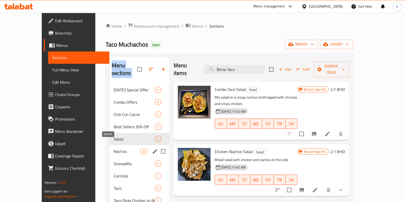
click at [114, 148] on span "Nachos" at bounding box center [127, 151] width 27 height 6
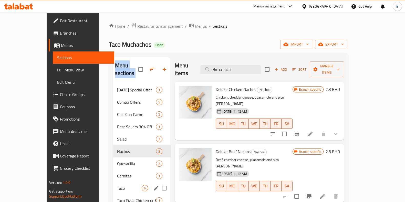
click at [117, 185] on span "Taco" at bounding box center [129, 188] width 25 height 6
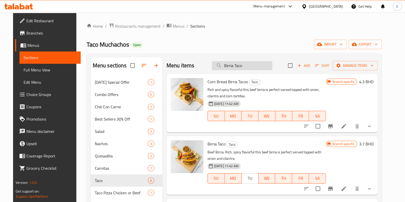
click at [246, 64] on input "Birria Taco" at bounding box center [242, 65] width 60 height 9
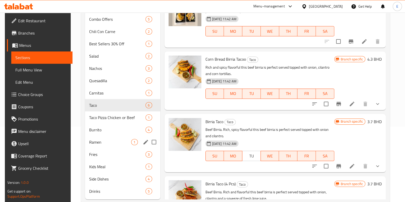
scroll to position [87, 0]
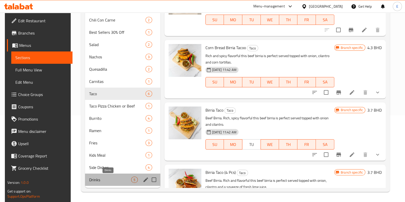
click at [118, 180] on span "Drinks" at bounding box center [110, 180] width 42 height 6
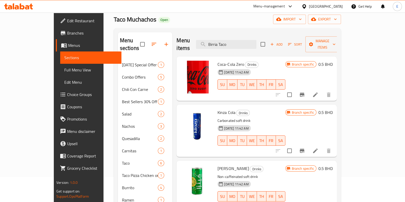
scroll to position [23, 0]
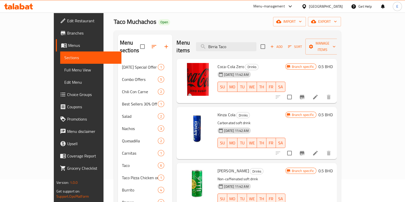
drag, startPoint x: 162, startPoint y: 37, endPoint x: 161, endPoint y: 31, distance: 5.9
drag, startPoint x: 161, startPoint y: 31, endPoint x: 161, endPoint y: 27, distance: 3.6
click at [161, 27] on div "Home / Restaurants management / Menus / Sections Taco Muchachos Open import exp…" at bounding box center [227, 132] width 227 height 264
drag, startPoint x: 161, startPoint y: 27, endPoint x: 162, endPoint y: 22, distance: 5.5
click at [162, 22] on div "Taco Muchachos Open import export" at bounding box center [227, 21] width 227 height 9
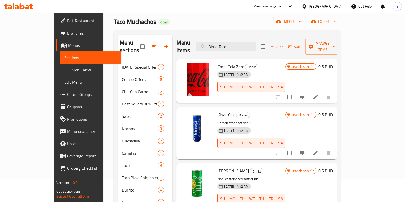
drag, startPoint x: 75, startPoint y: 6, endPoint x: 160, endPoint y: 33, distance: 89.1
drag, startPoint x: 160, startPoint y: 33, endPoint x: 154, endPoint y: 24, distance: 11.3
click at [154, 24] on div "Taco Muchachos Open import export" at bounding box center [227, 21] width 227 height 9
drag, startPoint x: 74, startPoint y: 15, endPoint x: 200, endPoint y: 18, distance: 125.5
click at [200, 18] on div "Taco Muchachos Open import export" at bounding box center [227, 21] width 227 height 9
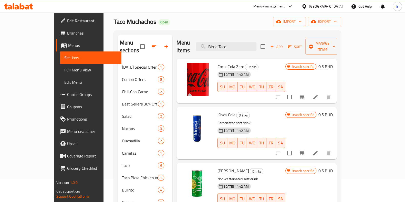
drag, startPoint x: 71, startPoint y: 15, endPoint x: 71, endPoint y: 7, distance: 7.4
click at [71, 7] on div "Menu-management [GEOGRAPHIC_DATA] Get Help E" at bounding box center [202, 6] width 405 height 12
drag, startPoint x: 71, startPoint y: 8, endPoint x: 71, endPoint y: 5, distance: 3.1
click at [71, 5] on div "Menu-management [GEOGRAPHIC_DATA] Get Help E" at bounding box center [202, 6] width 405 height 12
drag, startPoint x: 72, startPoint y: 6, endPoint x: 160, endPoint y: 33, distance: 92.6
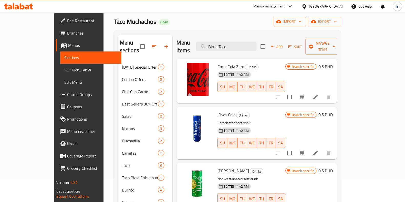
drag, startPoint x: 160, startPoint y: 33, endPoint x: 201, endPoint y: 34, distance: 40.5
drag, startPoint x: 201, startPoint y: 34, endPoint x: 187, endPoint y: 26, distance: 15.9
click at [187, 26] on div "Taco Muchachos Open import export" at bounding box center [227, 21] width 227 height 9
drag, startPoint x: 400, startPoint y: 34, endPoint x: 394, endPoint y: 32, distance: 6.2
drag, startPoint x: 394, startPoint y: 32, endPoint x: 161, endPoint y: 30, distance: 232.7
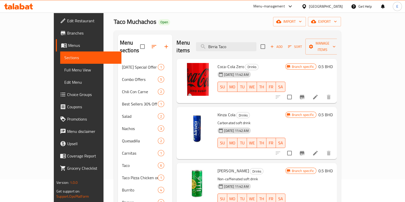
drag, startPoint x: 161, startPoint y: 30, endPoint x: 164, endPoint y: 22, distance: 8.6
click at [164, 22] on div "Taco Muchachos Open import export" at bounding box center [227, 21] width 227 height 9
drag, startPoint x: 64, startPoint y: 15, endPoint x: 69, endPoint y: 15, distance: 4.4
drag, startPoint x: 69, startPoint y: 15, endPoint x: 70, endPoint y: 9, distance: 5.9
drag, startPoint x: 70, startPoint y: 9, endPoint x: 67, endPoint y: 4, distance: 5.7
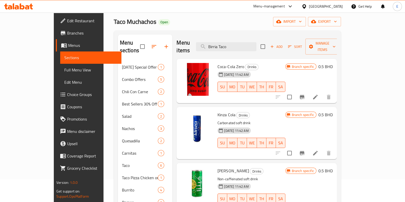
click at [67, 4] on div "Menu-management [GEOGRAPHIC_DATA] Get Help E" at bounding box center [202, 6] width 405 height 12
drag, startPoint x: 161, startPoint y: 32, endPoint x: 161, endPoint y: 23, distance: 9.0
click at [161, 22] on div "Taco Muchachos Open import export" at bounding box center [227, 21] width 227 height 9
drag, startPoint x: 73, startPoint y: 6, endPoint x: 163, endPoint y: 33, distance: 94.0
drag, startPoint x: 163, startPoint y: 33, endPoint x: 205, endPoint y: 34, distance: 42.0
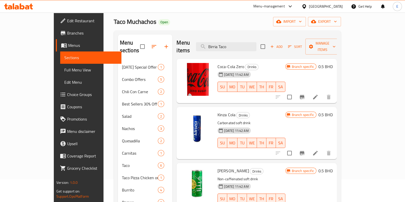
drag, startPoint x: 205, startPoint y: 34, endPoint x: 200, endPoint y: 34, distance: 4.1
drag, startPoint x: 200, startPoint y: 34, endPoint x: 158, endPoint y: 32, distance: 42.3
drag, startPoint x: 158, startPoint y: 32, endPoint x: 202, endPoint y: 35, distance: 43.9
drag, startPoint x: 202, startPoint y: 35, endPoint x: 291, endPoint y: 31, distance: 89.5
drag, startPoint x: 291, startPoint y: 31, endPoint x: 220, endPoint y: 20, distance: 71.9
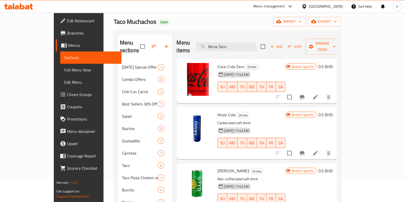
click at [220, 20] on div "Taco Muchachos Open import export" at bounding box center [227, 21] width 227 height 9
drag, startPoint x: 73, startPoint y: 16, endPoint x: 160, endPoint y: 37, distance: 89.7
drag, startPoint x: 160, startPoint y: 37, endPoint x: 199, endPoint y: 36, distance: 39.2
drag, startPoint x: 199, startPoint y: 36, endPoint x: 300, endPoint y: 34, distance: 100.1
drag, startPoint x: 300, startPoint y: 34, endPoint x: 283, endPoint y: 33, distance: 16.9
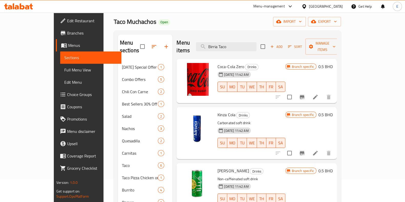
drag, startPoint x: 283, startPoint y: 33, endPoint x: 255, endPoint y: 30, distance: 28.0
click at [255, 29] on div "Home / Restaurants management / Menus / Sections Taco Muchachos Open import exp…" at bounding box center [227, 132] width 227 height 264
drag
click at [168, 28] on div "Home / Restaurants management / Menus / Sections Taco Muchachos Open import exp…" at bounding box center [227, 132] width 227 height 264
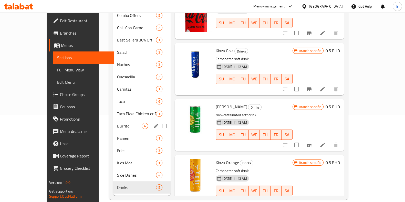
scroll to position [55, 0]
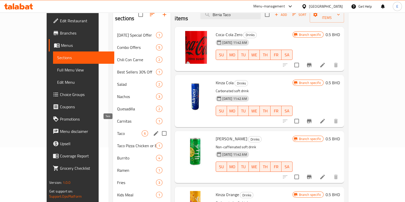
click at [117, 130] on span "Taco" at bounding box center [129, 133] width 25 height 6
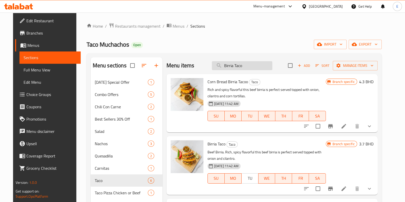
click at [247, 68] on input "Birria Taco" at bounding box center [242, 65] width 60 height 9
type input "Birria Taco"
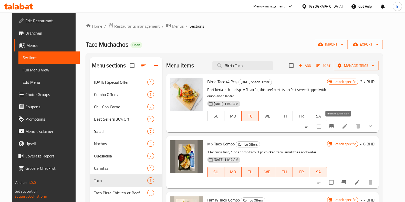
click at [334, 128] on icon "Branch-specific-item" at bounding box center [331, 126] width 6 height 6
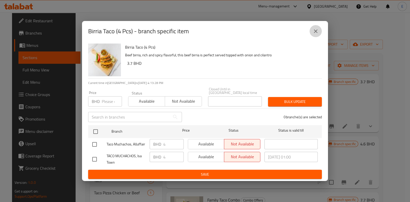
click at [315, 33] on icon "close" at bounding box center [316, 31] width 4 height 4
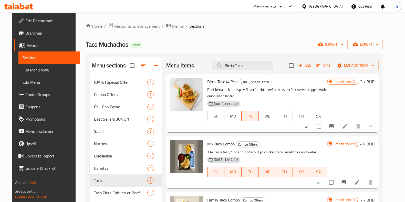
click at [161, 47] on div "Taco Muchachos Open import export" at bounding box center [234, 44] width 297 height 9
drag, startPoint x: 74, startPoint y: 34, endPoint x: 160, endPoint y: 55, distance: 88.4
click at [158, 46] on div "Taco Muchachos Open import export" at bounding box center [234, 44] width 297 height 9
click at [159, 42] on div "Taco Muchachos Open import export" at bounding box center [234, 44] width 297 height 9
drag, startPoint x: 163, startPoint y: 53, endPoint x: 159, endPoint y: 51, distance: 3.7
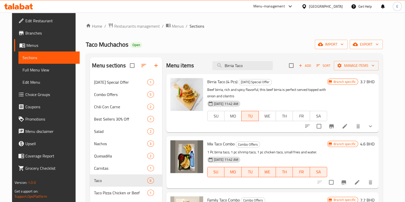
drag, startPoint x: 159, startPoint y: 51, endPoint x: 152, endPoint y: 40, distance: 13.6
click at [152, 40] on div "Taco Muchachos Open import export" at bounding box center [234, 44] width 297 height 9
drag, startPoint x: 76, startPoint y: 16, endPoint x: 74, endPoint y: 1, distance: 15.4
drag, startPoint x: 74, startPoint y: 1, endPoint x: 72, endPoint y: 6, distance: 6.1
click at [121, 13] on div "Home / Restaurants management / Menus / Sections Taco Muchachos Open import exp…" at bounding box center [234, 151] width 317 height 276
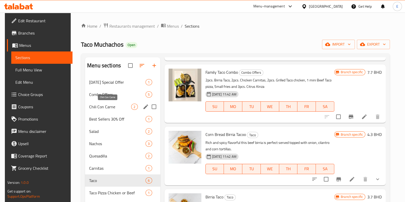
scroll to position [87, 0]
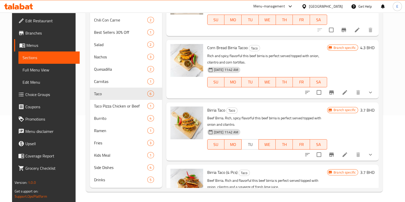
drag, startPoint x: 74, startPoint y: 192, endPoint x: 159, endPoint y: 197, distance: 84.4
drag, startPoint x: 159, startPoint y: 197, endPoint x: 73, endPoint y: 192, distance: 85.9
drag, startPoint x: 73, startPoint y: 192, endPoint x: 93, endPoint y: 196, distance: 20.8
click at [93, 196] on div "Home / Restaurants management / Menus / Sections Taco Muchachos Open import exp…" at bounding box center [234, 64] width 317 height 276
drag, startPoint x: 80, startPoint y: 190, endPoint x: 75, endPoint y: 189, distance: 5.0
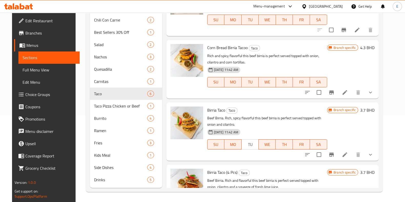
drag, startPoint x: 75, startPoint y: 189, endPoint x: 72, endPoint y: 195, distance: 6.5
drag, startPoint x: 72, startPoint y: 195, endPoint x: 156, endPoint y: 193, distance: 83.7
drag, startPoint x: 156, startPoint y: 193, endPoint x: 147, endPoint y: 192, distance: 8.2
click at [147, 192] on div "Home / Restaurants management / Menus / Sections Taco Muchachos Open import exp…" at bounding box center [234, 64] width 317 height 276
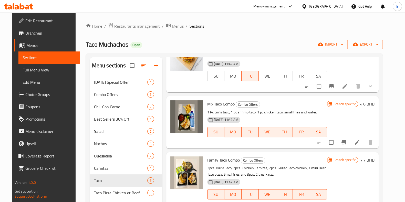
scroll to position [0, 0]
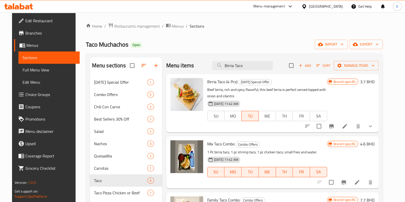
drag, startPoint x: 162, startPoint y: 57, endPoint x: 162, endPoint y: 49, distance: 7.7
drag, startPoint x: 162, startPoint y: 49, endPoint x: 162, endPoint y: 45, distance: 3.9
drag, startPoint x: 162, startPoint y: 45, endPoint x: 159, endPoint y: 43, distance: 3.1
click at [159, 42] on div "Taco Muchachos Open import export" at bounding box center [234, 44] width 297 height 9
drag, startPoint x: 161, startPoint y: 55, endPoint x: 167, endPoint y: 43, distance: 12.9
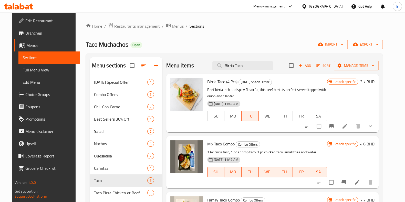
click at [167, 43] on div "Taco Muchachos Open import export" at bounding box center [234, 44] width 297 height 9
drag, startPoint x: 69, startPoint y: 37, endPoint x: 158, endPoint y: 59, distance: 92.0
drag, startPoint x: 158, startPoint y: 59, endPoint x: 156, endPoint y: 49, distance: 9.8
click at [156, 49] on div "Home / Restaurants management / Menus / Sections Taco Muchachos Open import exp…" at bounding box center [234, 151] width 297 height 256
drag, startPoint x: 76, startPoint y: 35, endPoint x: 193, endPoint y: 44, distance: 117.9
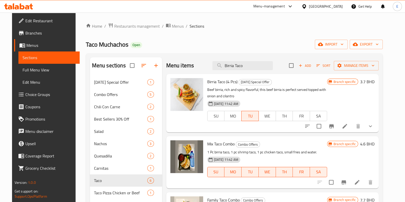
click at [198, 44] on div "Taco Muchachos Open import export" at bounding box center [234, 44] width 297 height 9
click at [122, 10] on div "Menu-management [GEOGRAPHIC_DATA] Get Help E" at bounding box center [202, 6] width 405 height 12
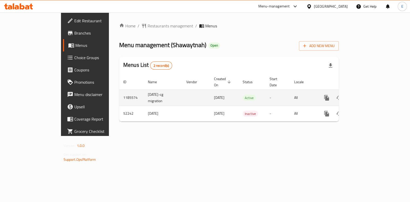
click at [366, 95] on icon "enhanced table" at bounding box center [363, 98] width 6 height 6
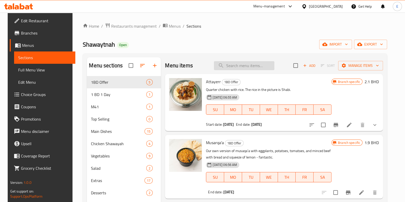
drag, startPoint x: 233, startPoint y: 63, endPoint x: 238, endPoint y: 69, distance: 8.0
click at [233, 64] on input "search" at bounding box center [244, 65] width 60 height 9
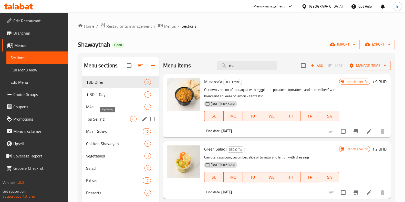
type input "ma"
click at [103, 120] on span "Top Selling" at bounding box center [108, 119] width 44 height 6
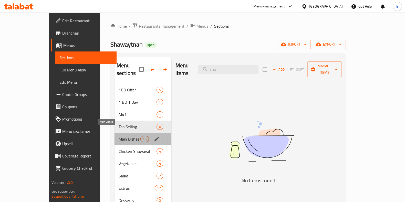
click at [119, 136] on span "Main Dishes" at bounding box center [130, 139] width 22 height 6
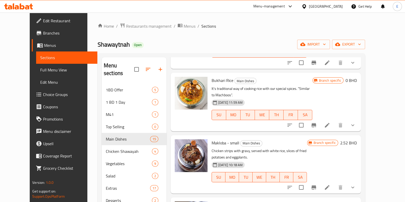
scroll to position [192, 0]
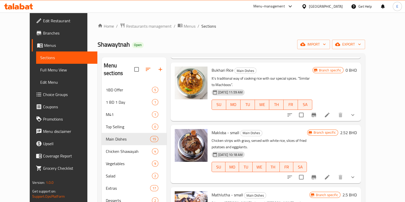
click at [211, 129] on span "Makloba - small" at bounding box center [225, 133] width 28 height 8
drag, startPoint x: 226, startPoint y: 112, endPoint x: 223, endPoint y: 112, distance: 2.8
click at [227, 129] on span "Makloba - small" at bounding box center [225, 133] width 28 height 8
click at [356, 174] on icon "show more" at bounding box center [352, 177] width 6 height 6
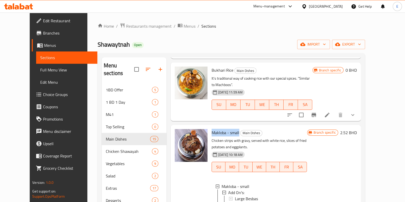
drag, startPoint x: 210, startPoint y: 114, endPoint x: 231, endPoint y: 117, distance: 21.6
copy span "Makloba - small"
click at [246, 137] on p "Chicken strips with gravy, served with white rice, slices of fried potatoes and…" at bounding box center [258, 143] width 95 height 13
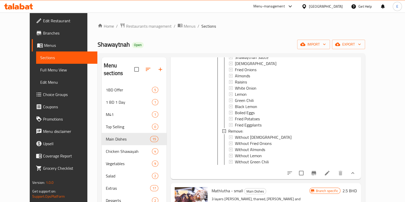
scroll to position [352, 0]
click at [316, 171] on icon "Branch-specific-item" at bounding box center [313, 173] width 5 height 4
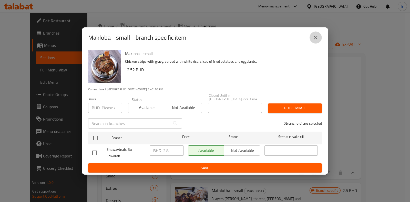
click at [313, 41] on icon "close" at bounding box center [315, 38] width 6 height 6
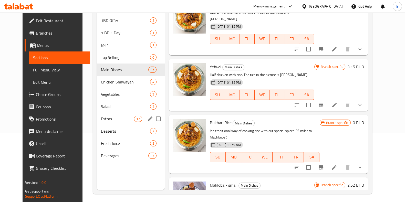
scroll to position [72, 0]
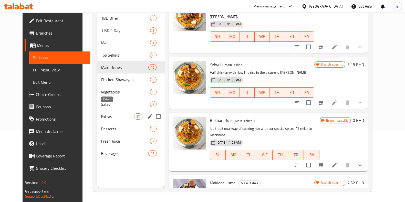
click at [105, 113] on span "Extras" at bounding box center [117, 116] width 33 height 6
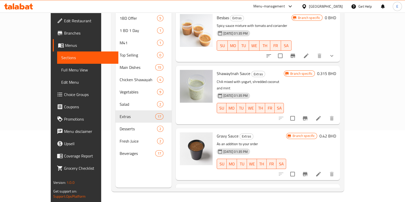
scroll to position [7, 0]
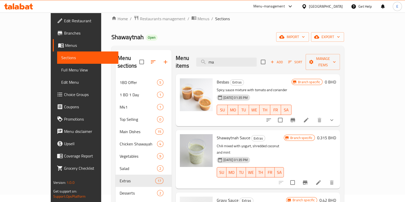
click at [335, 117] on icon "show more" at bounding box center [331, 120] width 6 height 6
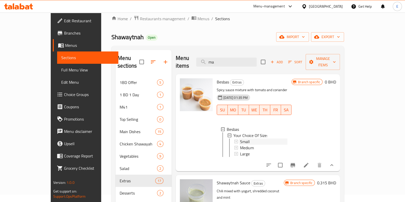
click at [278, 138] on div "Small" at bounding box center [263, 141] width 47 height 6
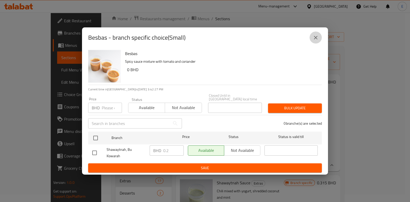
drag, startPoint x: 317, startPoint y: 45, endPoint x: 325, endPoint y: 56, distance: 13.0
click at [317, 44] on button "close" at bounding box center [315, 37] width 12 height 12
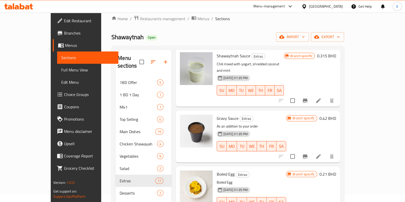
scroll to position [96, 0]
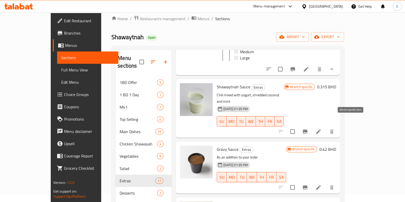
click at [307, 130] on icon "Branch-specific-item" at bounding box center [305, 132] width 5 height 4
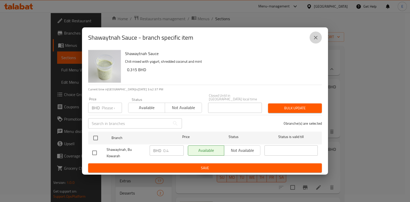
click at [313, 41] on icon "close" at bounding box center [315, 38] width 6 height 6
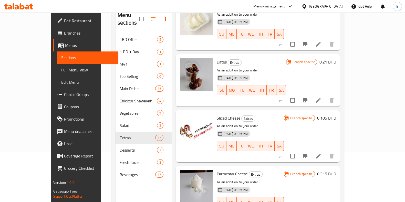
scroll to position [72, 0]
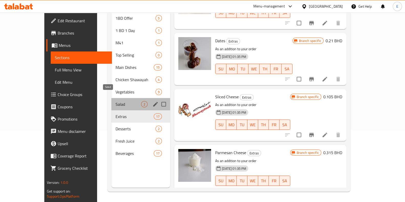
click at [115, 101] on span "Salad" at bounding box center [128, 104] width 26 height 6
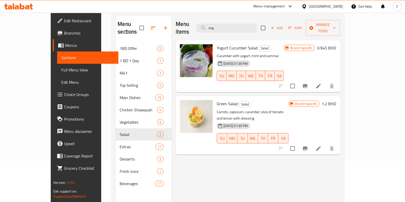
scroll to position [7, 0]
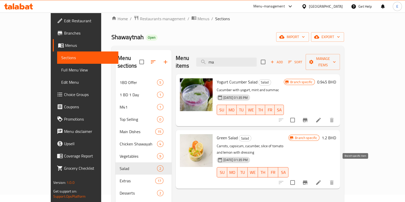
click at [308, 179] on icon "Branch-specific-item" at bounding box center [305, 182] width 6 height 6
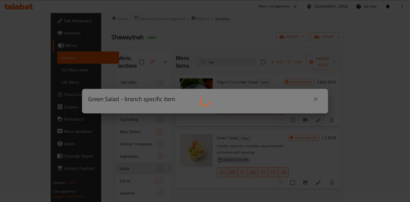
click at [314, 98] on div at bounding box center [205, 101] width 410 height 202
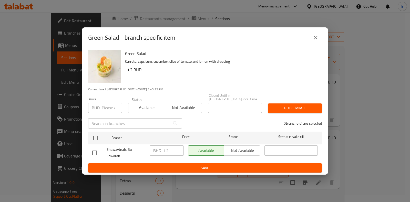
click at [321, 41] on button "close" at bounding box center [315, 37] width 12 height 12
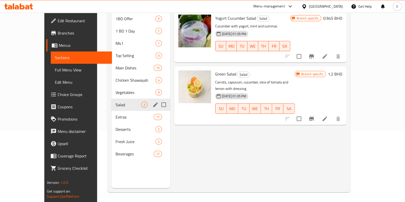
scroll to position [72, 0]
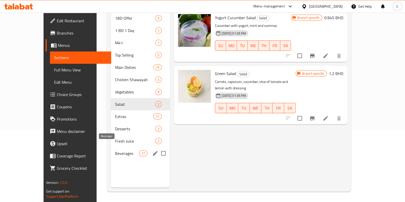
click at [115, 150] on span "Beverages" at bounding box center [127, 153] width 24 height 6
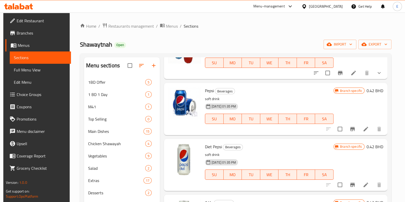
scroll to position [96, 0]
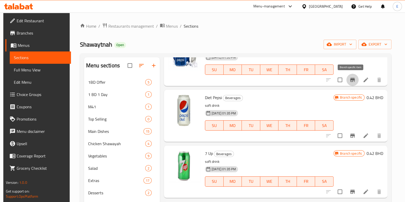
click at [349, 82] on icon "Branch-specific-item" at bounding box center [352, 80] width 6 height 6
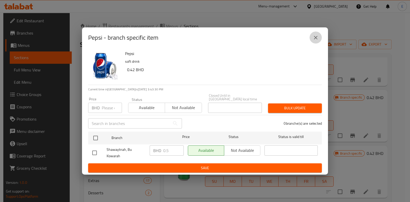
click at [320, 42] on button "close" at bounding box center [315, 37] width 12 height 12
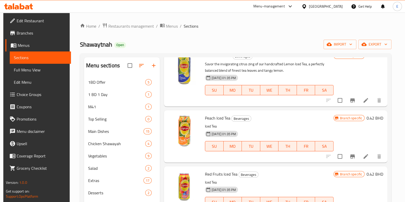
scroll to position [640, 0]
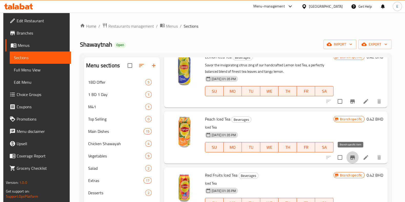
click at [349, 158] on icon "Branch-specific-item" at bounding box center [352, 157] width 6 height 6
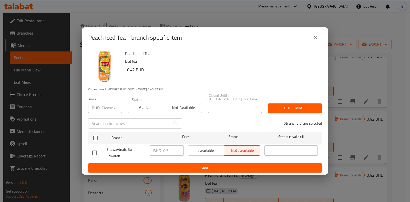
click at [315, 39] on icon "close" at bounding box center [316, 38] width 4 height 4
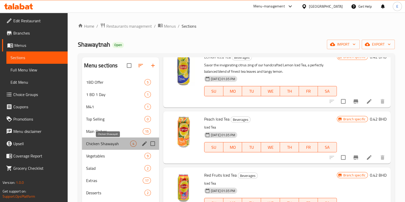
click at [104, 146] on span "Chicken Shawayah" at bounding box center [108, 144] width 44 height 6
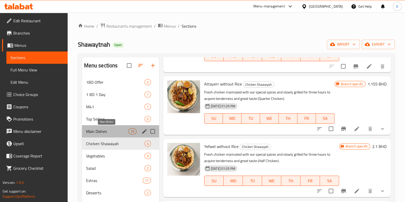
click at [109, 131] on span "Main Dishes" at bounding box center [107, 131] width 42 height 6
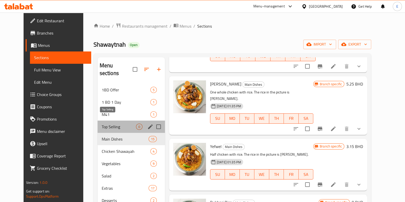
click at [108, 124] on span "Top Selling" at bounding box center [119, 127] width 34 height 6
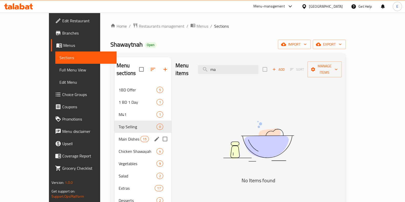
click at [114, 136] on div "Main Dishes 15" at bounding box center [142, 139] width 57 height 12
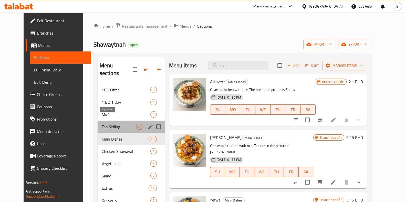
click at [106, 124] on span "Top Selling" at bounding box center [119, 127] width 34 height 6
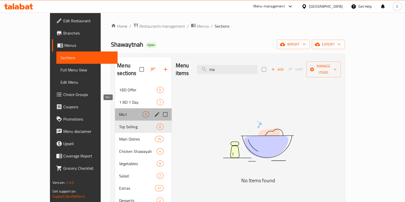
click at [119, 111] on span "M41" at bounding box center [130, 114] width 23 height 6
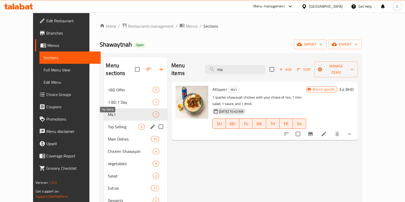
click at [109, 124] on span "Top Selling" at bounding box center [123, 127] width 30 height 6
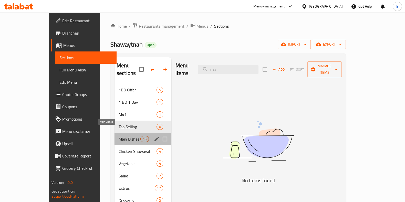
click at [119, 136] on span "Main Dishes" at bounding box center [130, 139] width 22 height 6
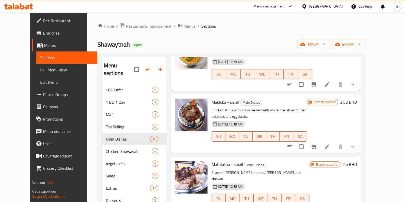
scroll to position [192, 0]
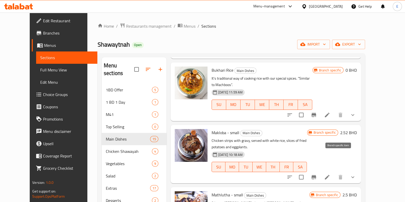
click at [317, 174] on icon "Branch-specific-item" at bounding box center [314, 177] width 6 height 6
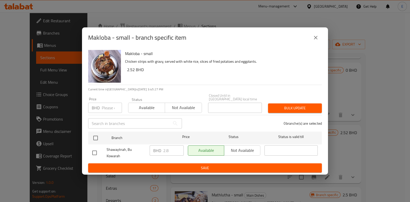
click at [319, 41] on button "close" at bounding box center [315, 37] width 12 height 12
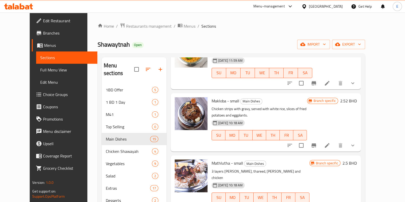
scroll to position [256, 0]
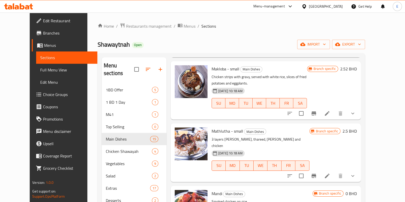
drag, startPoint x: 401, startPoint y: 31, endPoint x: 256, endPoint y: 35, distance: 144.7
click at [256, 35] on div "Home / Restaurants management / Menus / Sections Shawaytnah Open import export …" at bounding box center [231, 143] width 267 height 241
drag, startPoint x: 75, startPoint y: 37, endPoint x: 162, endPoint y: 41, distance: 87.4
drag, startPoint x: 162, startPoint y: 41, endPoint x: 157, endPoint y: 40, distance: 4.9
click at [157, 40] on div "Home / Restaurants management / Menus / Sections Shawaytnah Open import export …" at bounding box center [231, 143] width 267 height 241
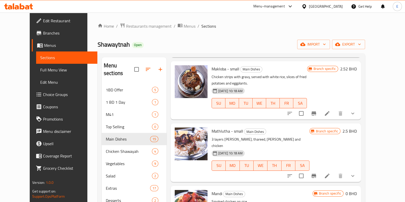
click at [303, 34] on div "Home / Restaurants management / Menus / Sections Shawaytnah Open import export …" at bounding box center [231, 143] width 267 height 241
click at [98, 25] on link "Home" at bounding box center [106, 26] width 16 height 6
